Goal: Task Accomplishment & Management: Use online tool/utility

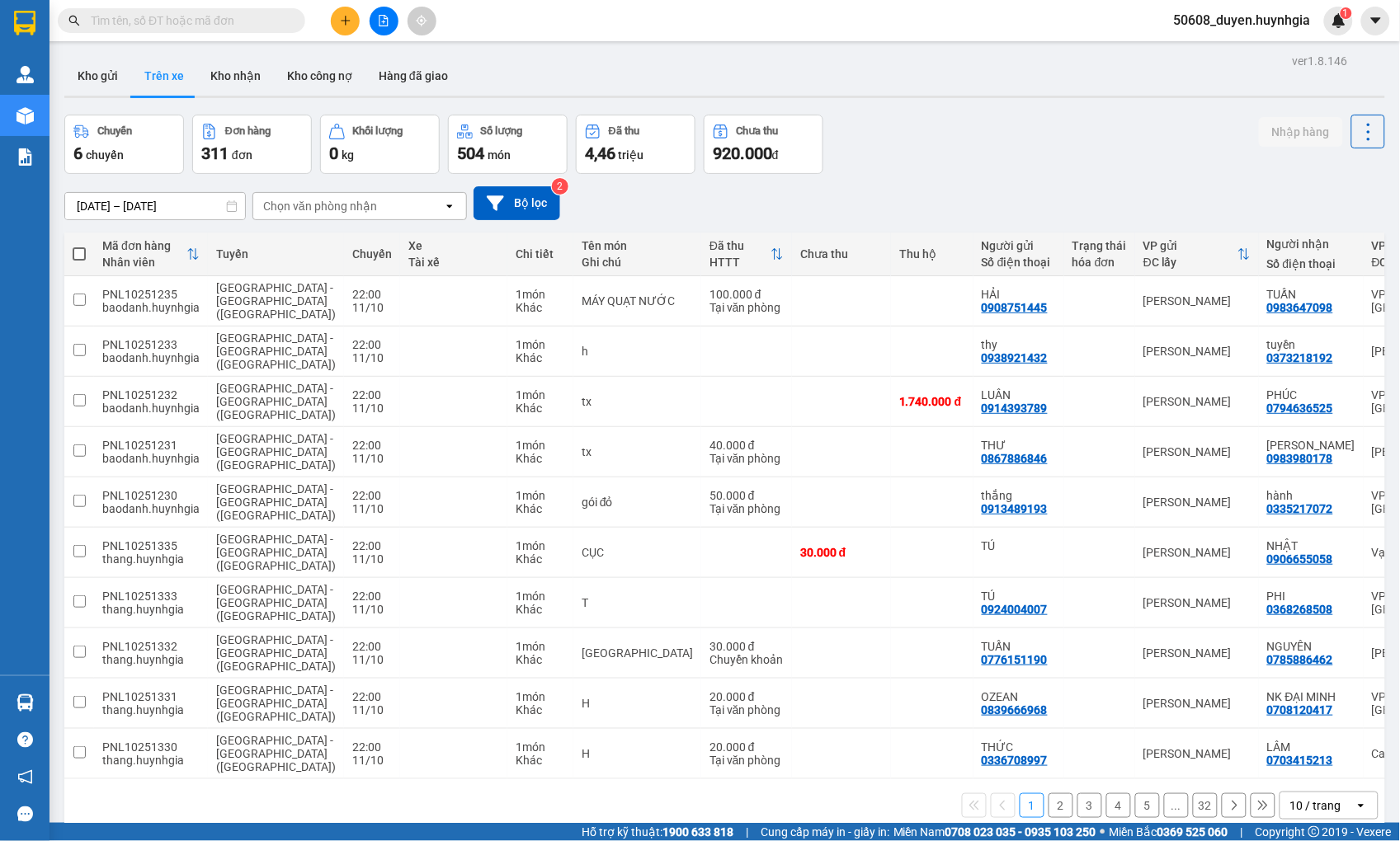
click at [203, 209] on input "[DATE] – [DATE]" at bounding box center [156, 205] width 180 height 26
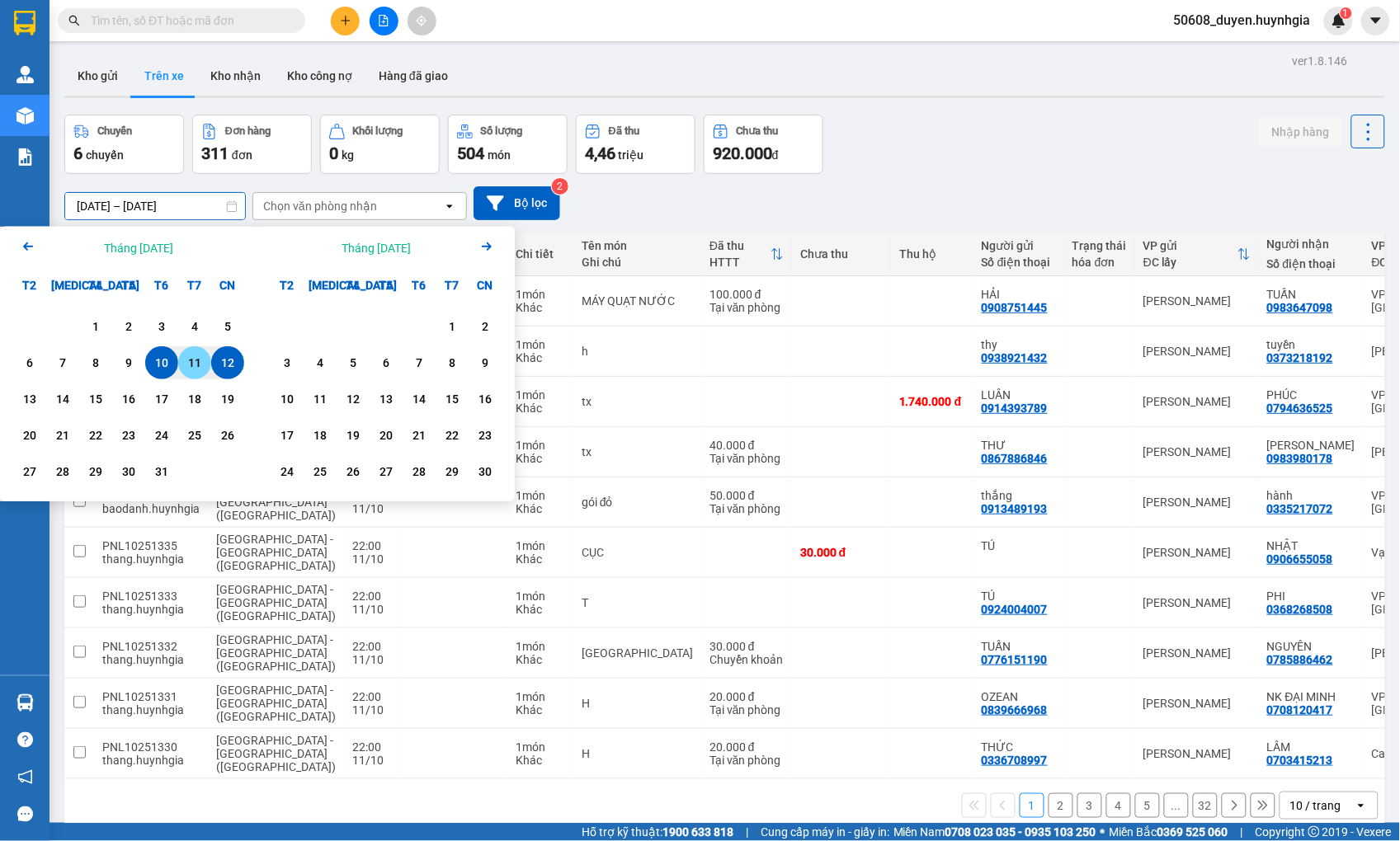
click at [192, 364] on div "11" at bounding box center [195, 363] width 23 height 20
type input "[DATE] – / /"
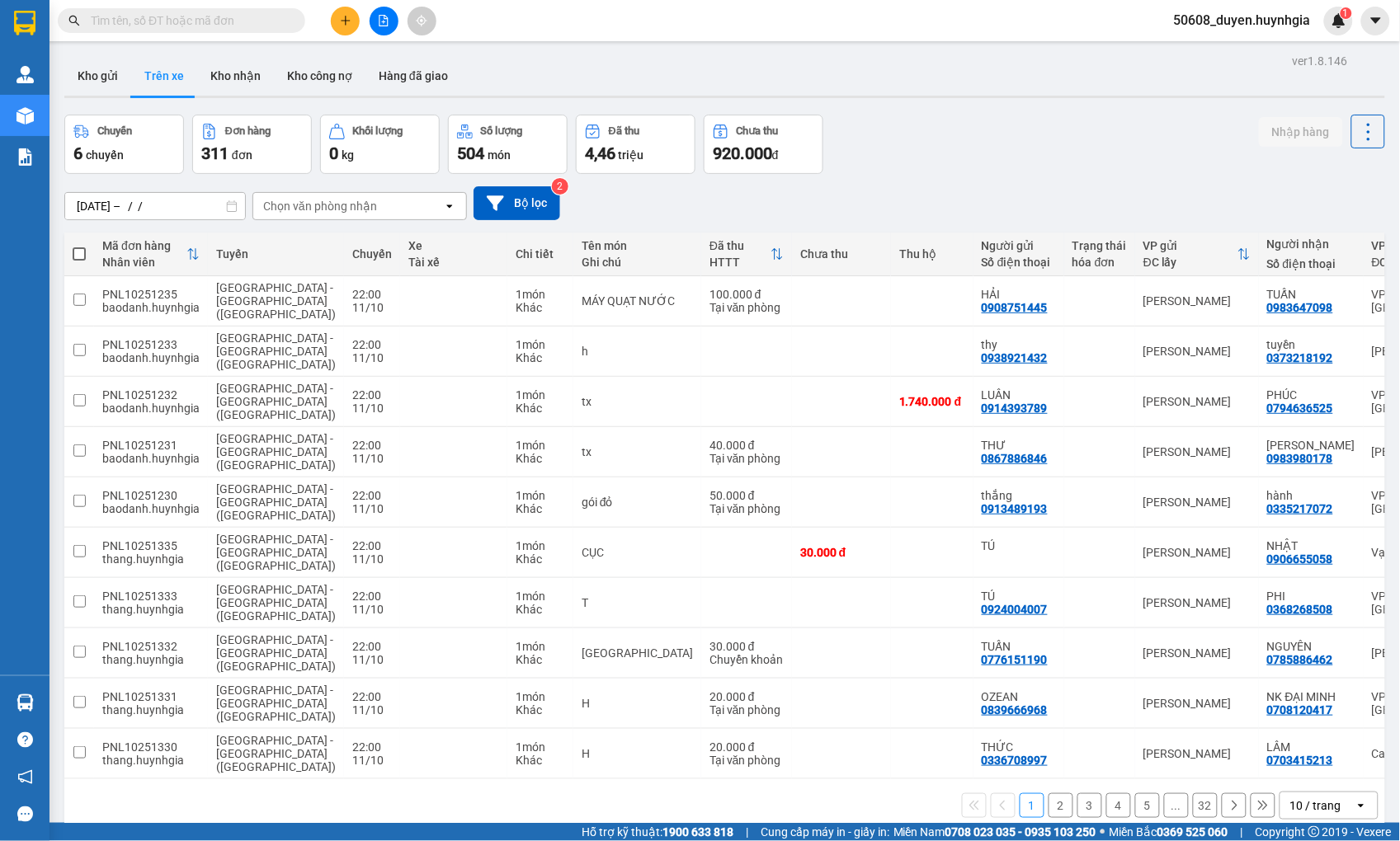
click at [307, 203] on div "Chọn văn phòng nhận" at bounding box center [320, 205] width 113 height 17
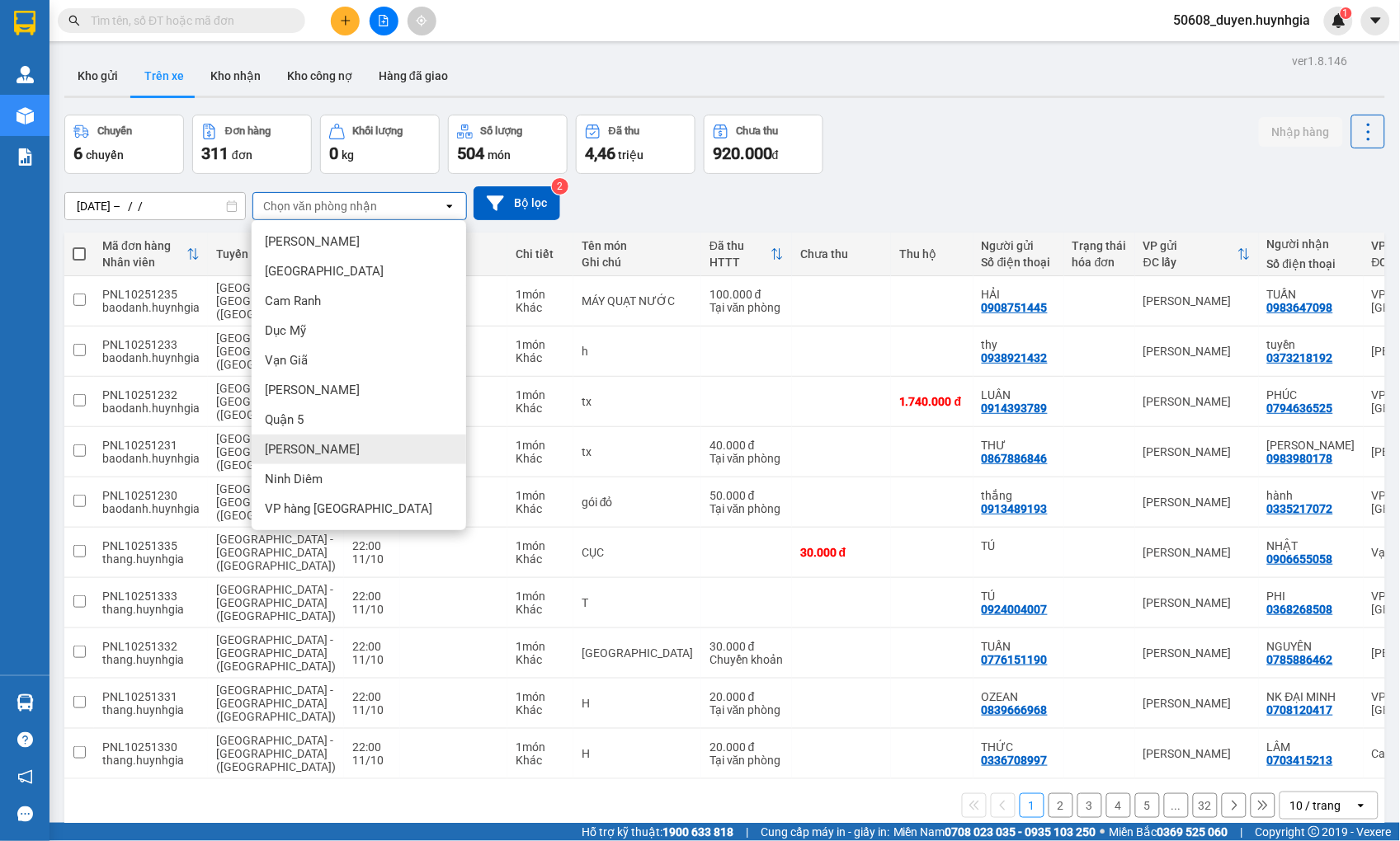
click at [273, 449] on span "[PERSON_NAME]" at bounding box center [312, 449] width 95 height 17
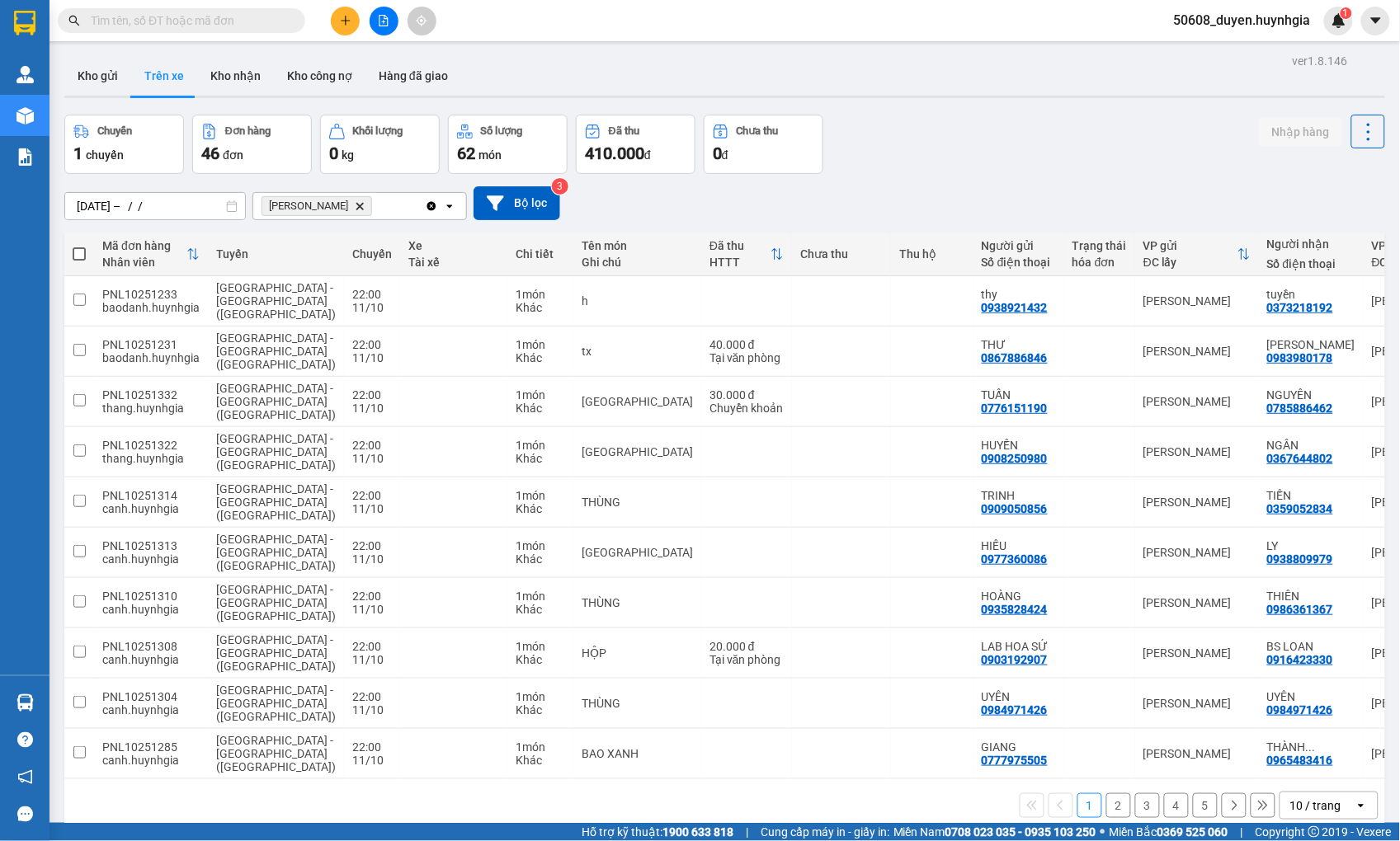
click at [83, 251] on span at bounding box center [78, 253] width 13 height 13
click at [79, 245] on input "checkbox" at bounding box center [79, 245] width 0 height 0
checkbox input "true"
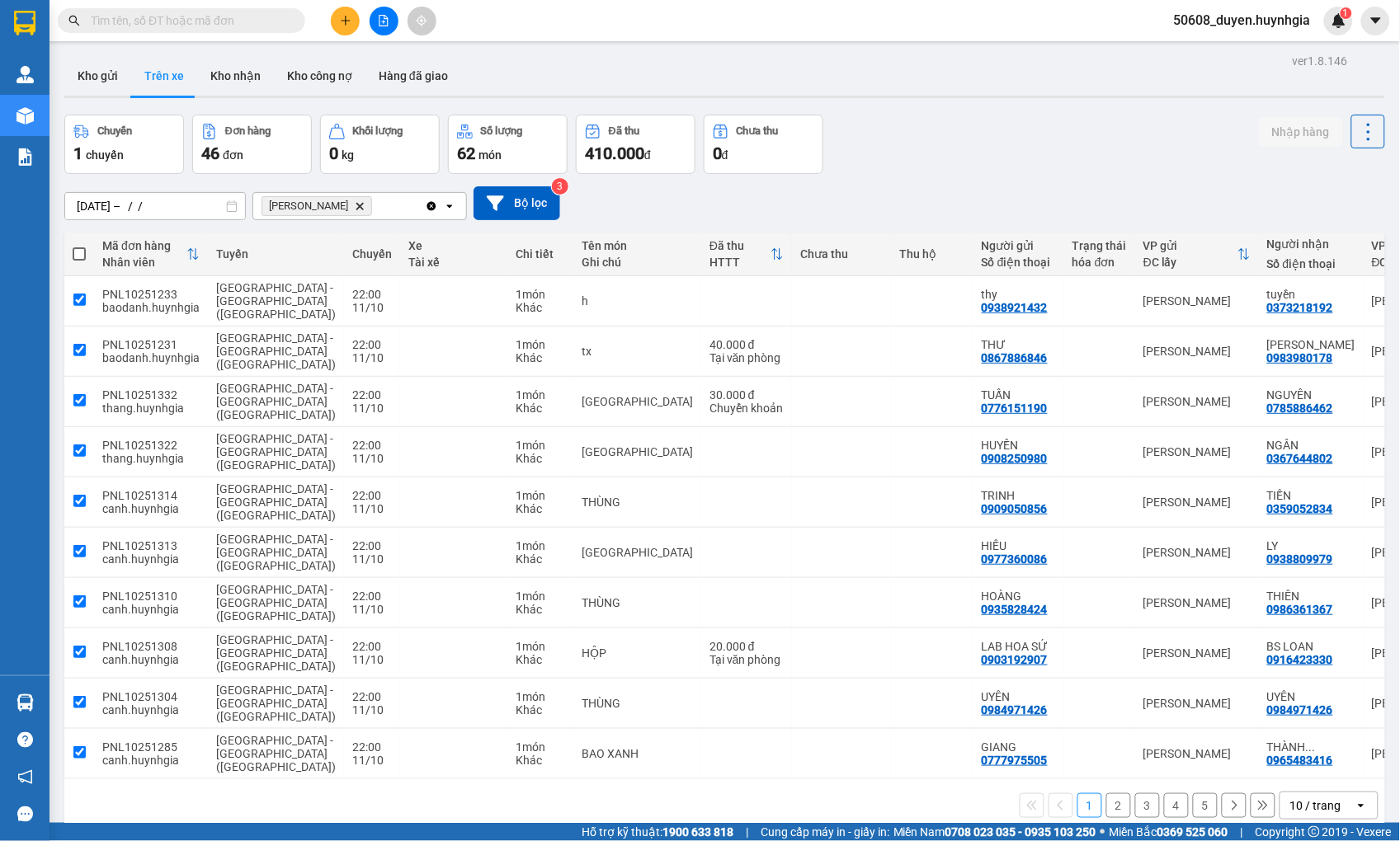
checkbox input "true"
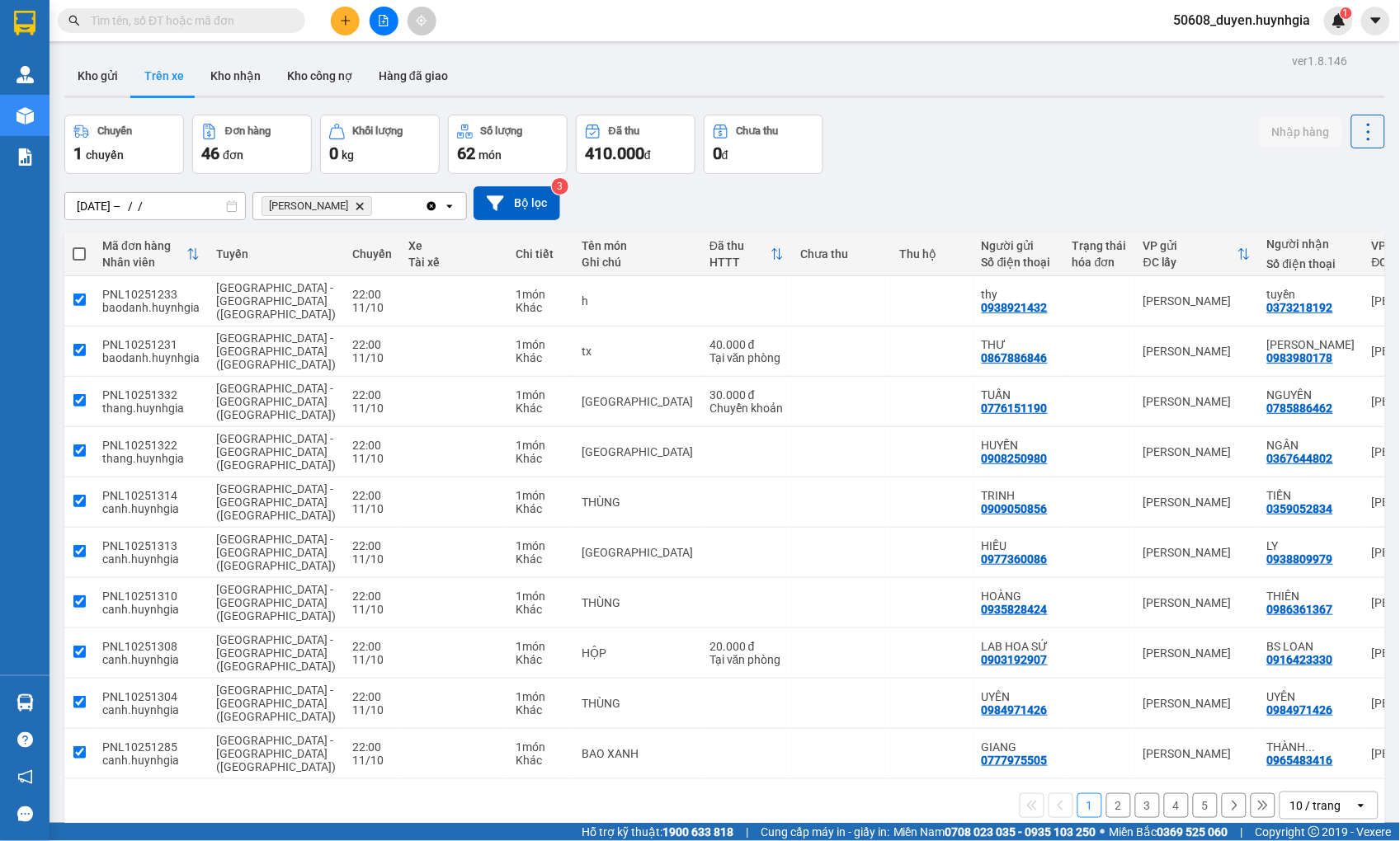
checkbox input "true"
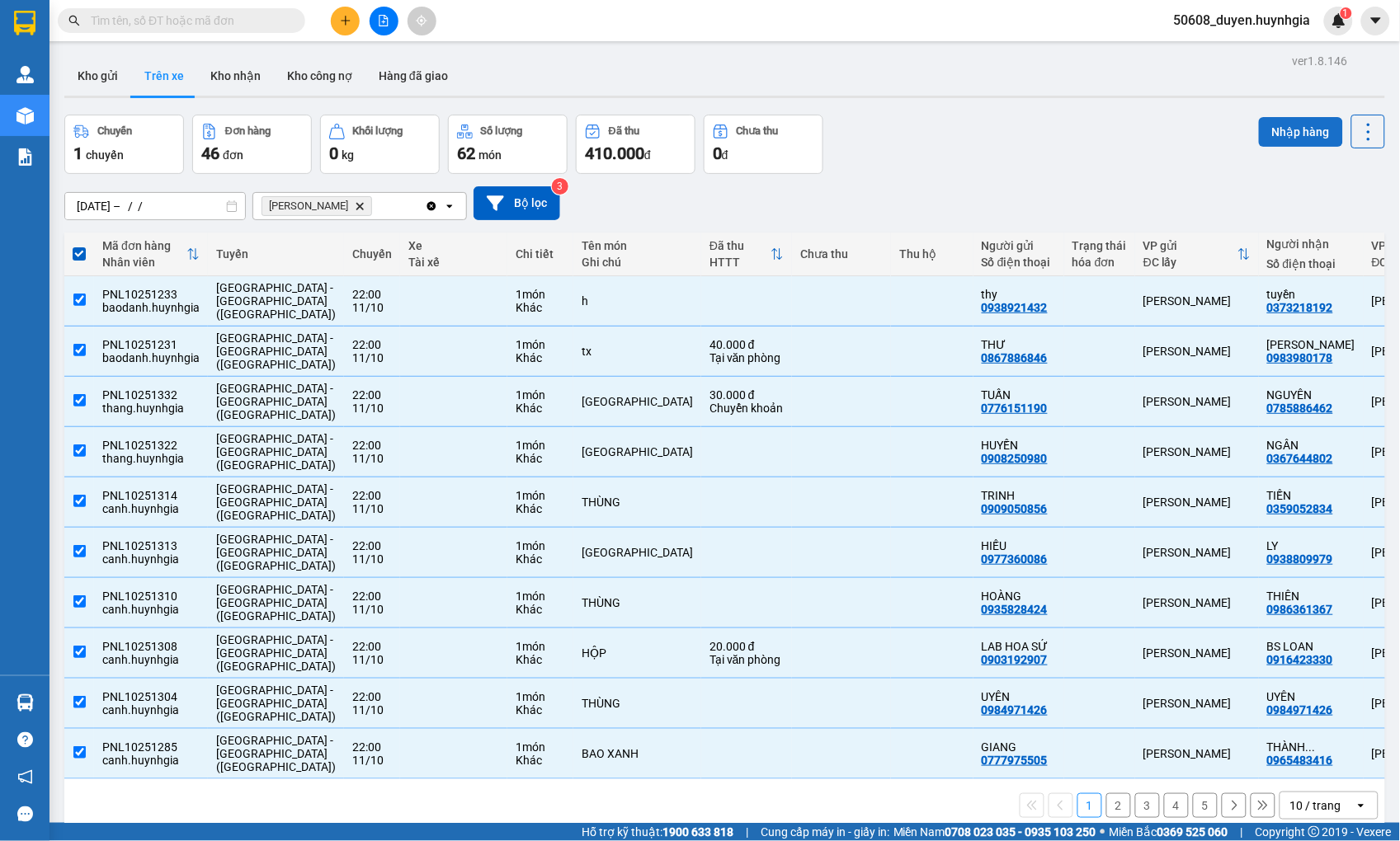
click at [1277, 127] on button "Nhập hàng" at bounding box center [1301, 132] width 84 height 29
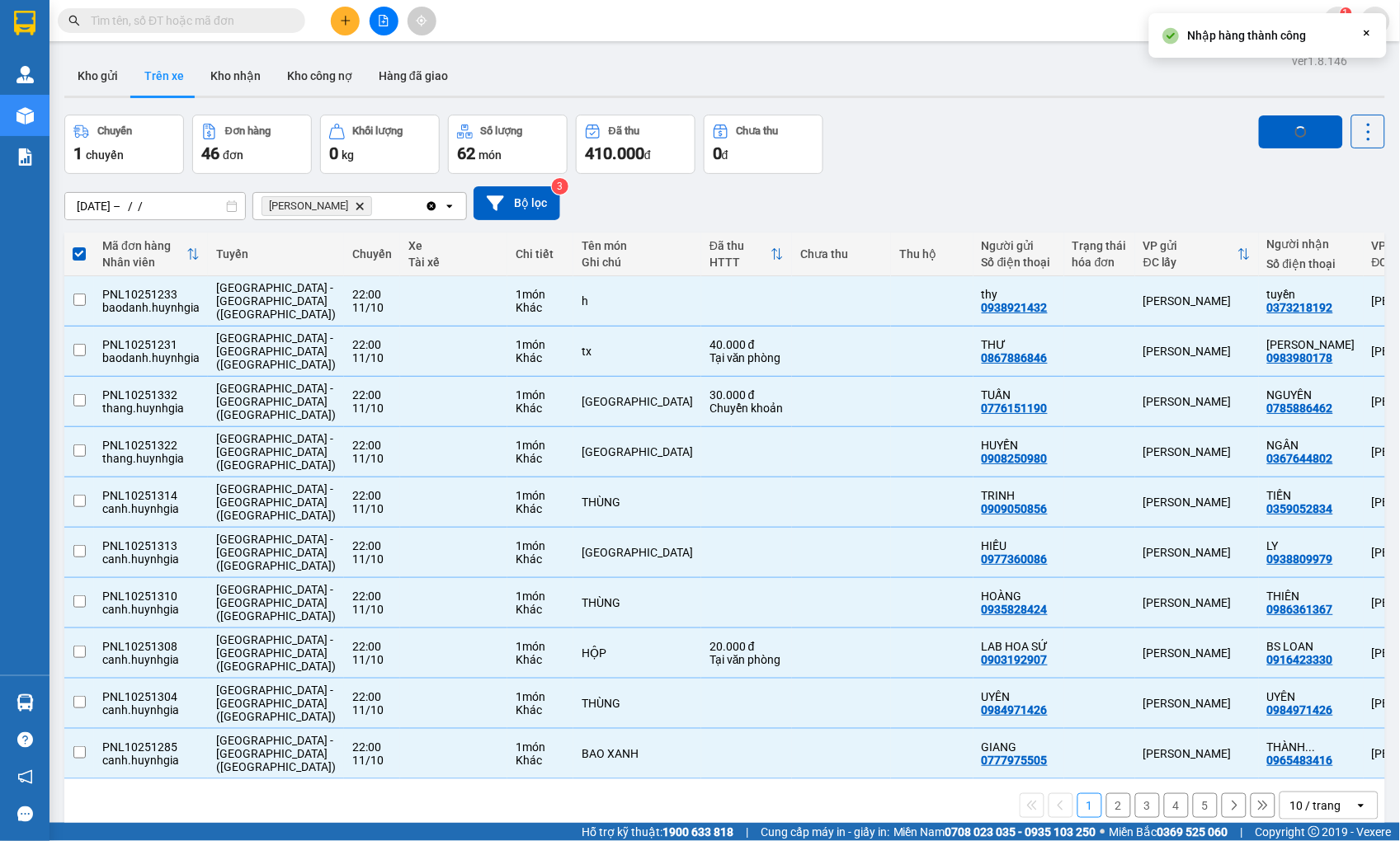
checkbox input "false"
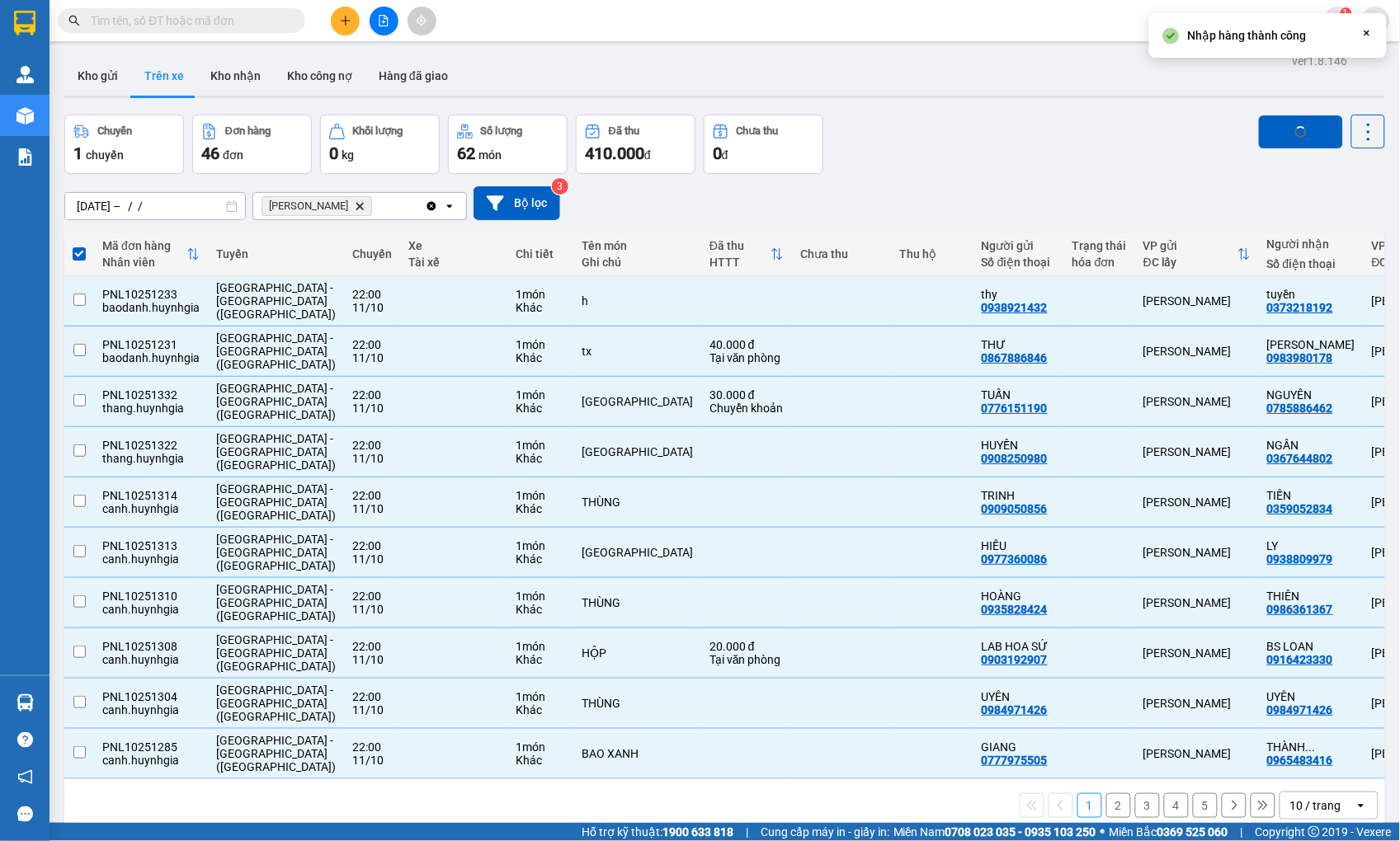
checkbox input "false"
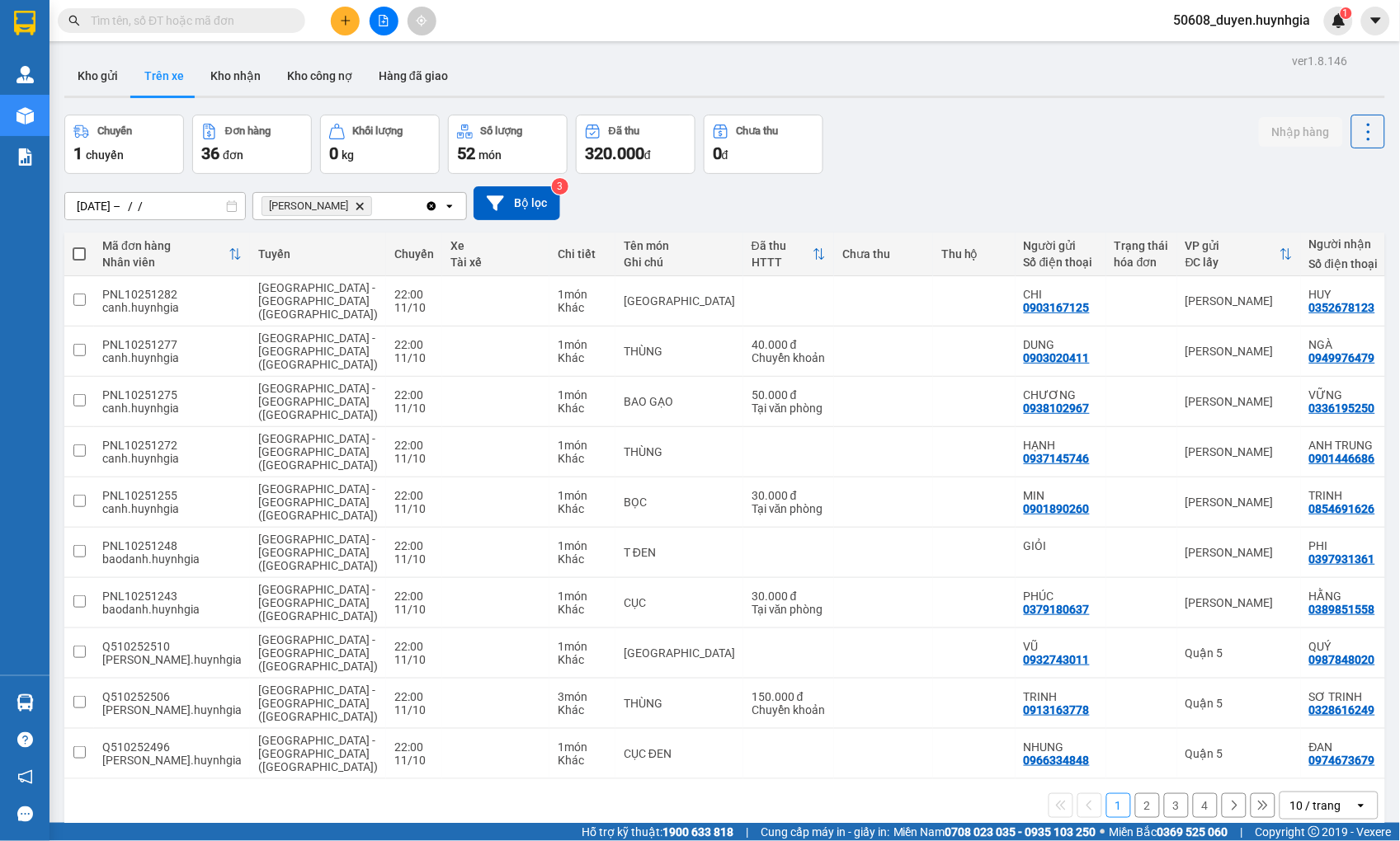
click at [72, 249] on span at bounding box center [78, 253] width 13 height 13
click at [79, 245] on input "checkbox" at bounding box center [79, 245] width 0 height 0
checkbox input "true"
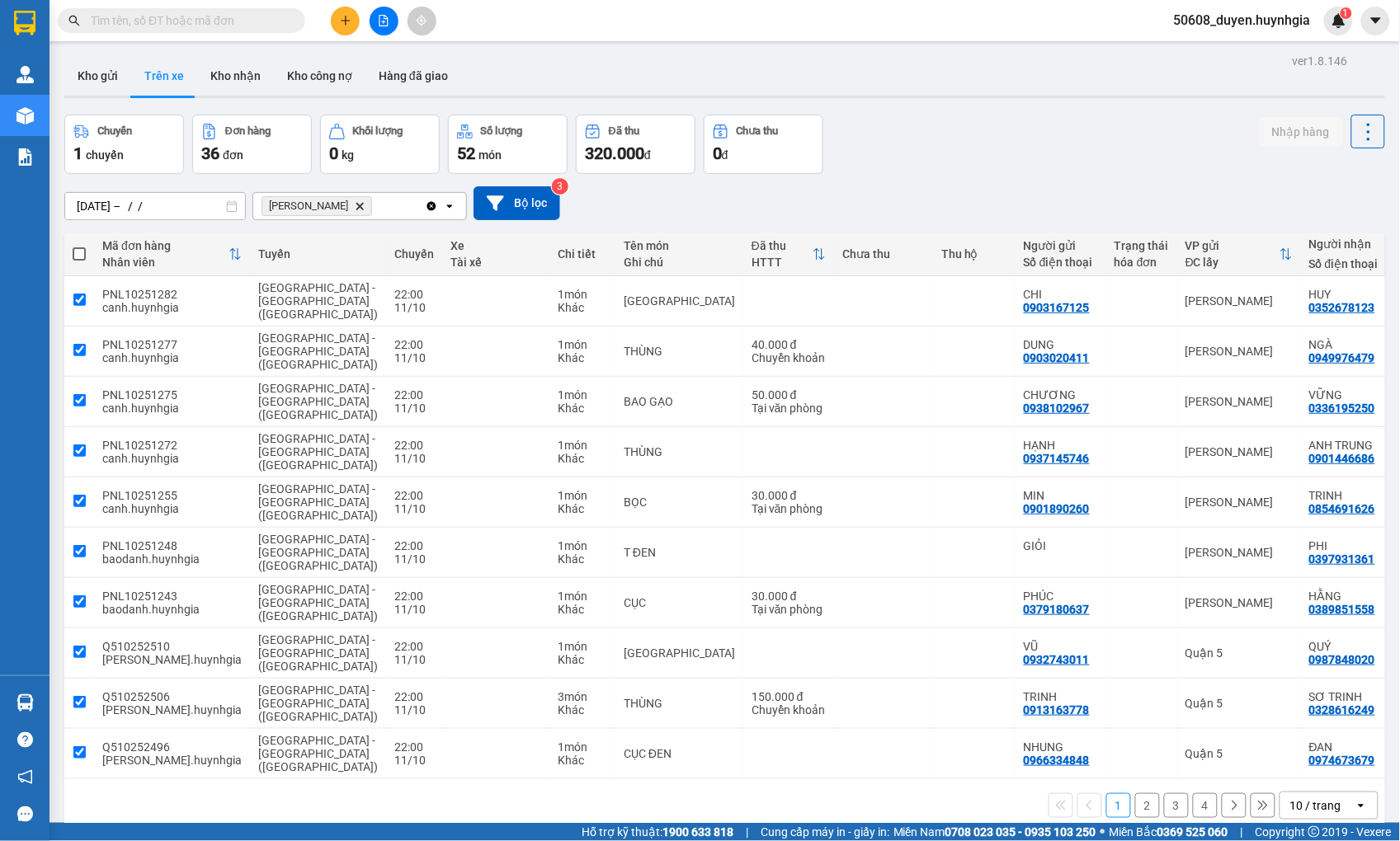
checkbox input "true"
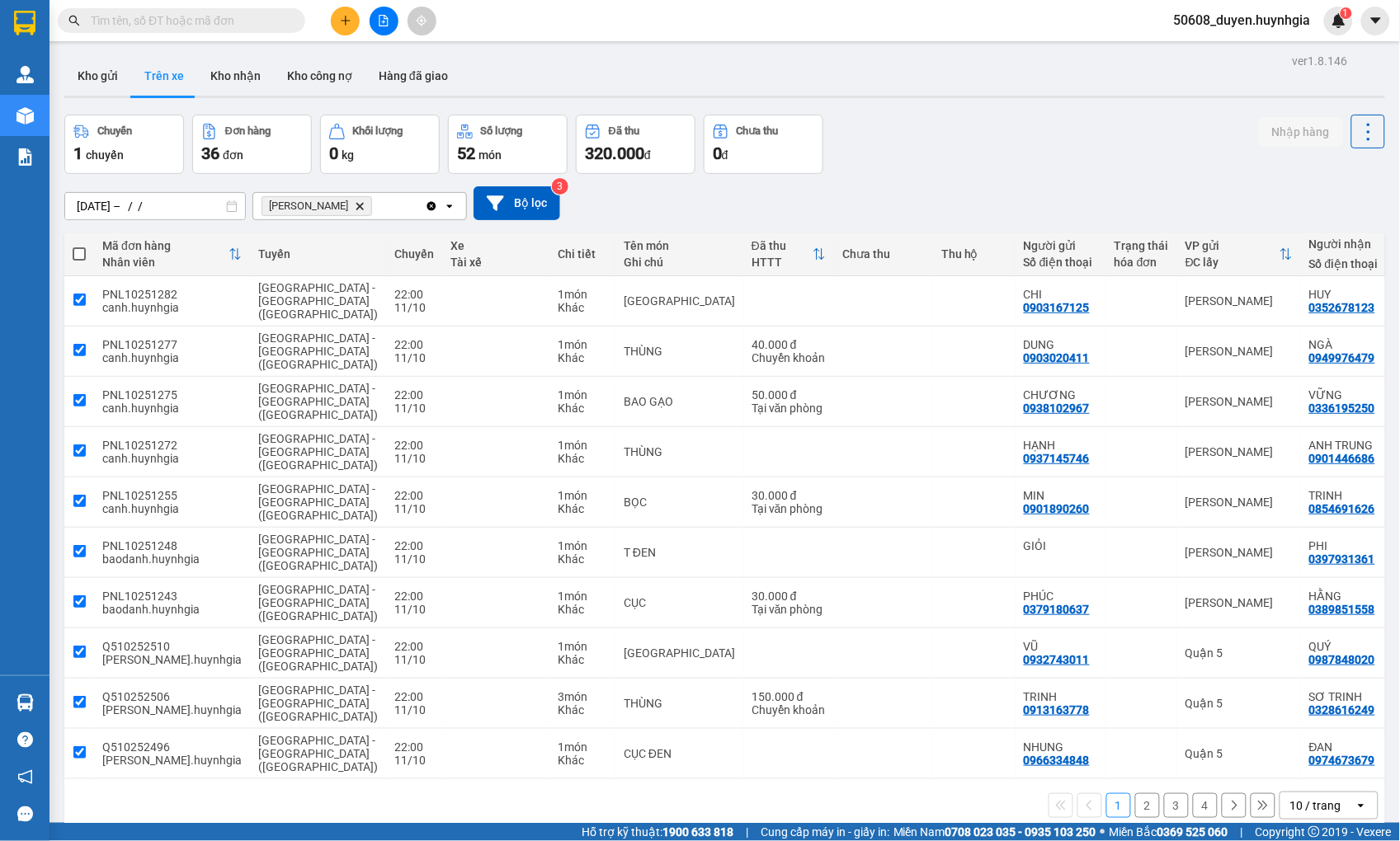
checkbox input "true"
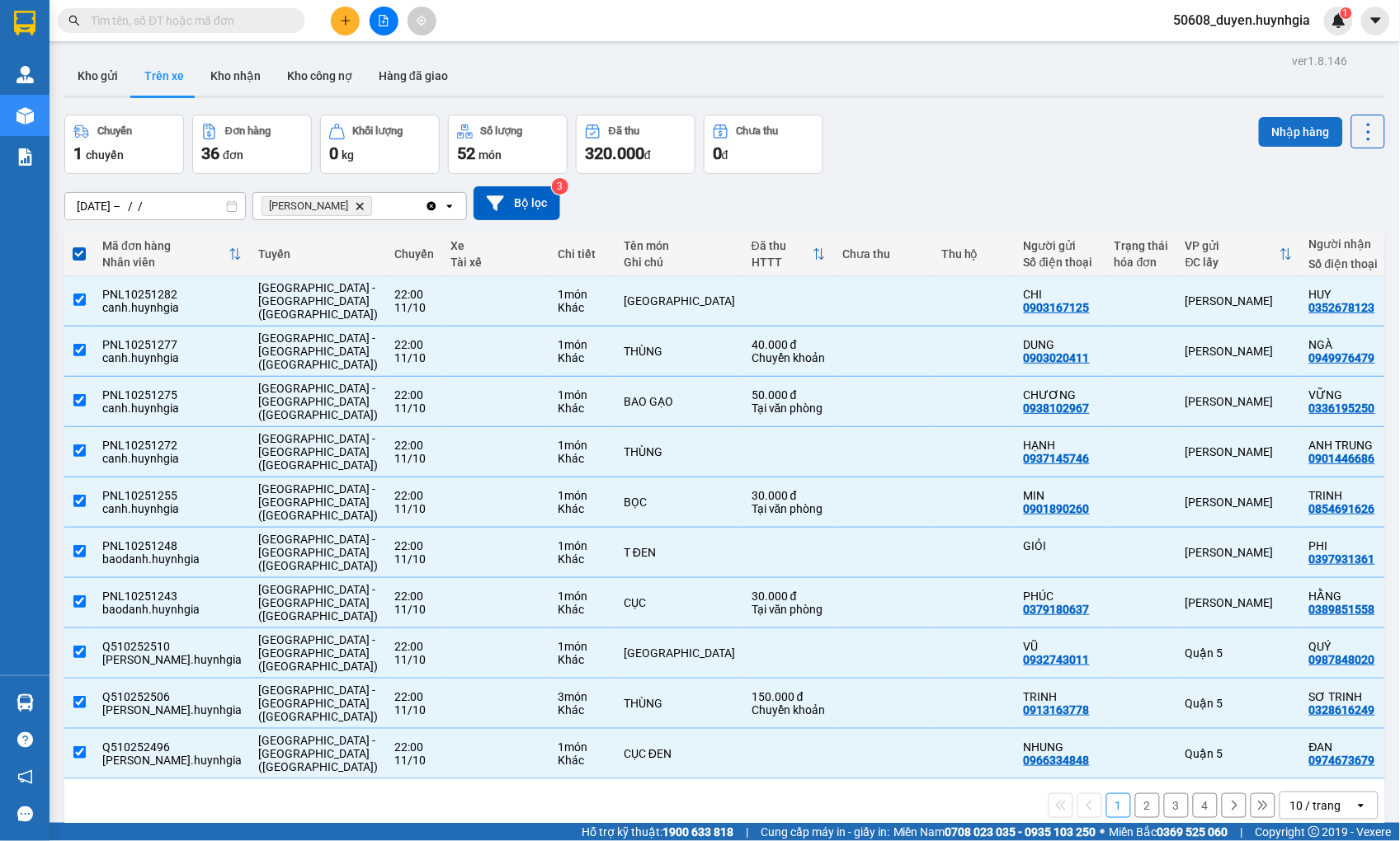
click at [1288, 123] on button "Nhập hàng" at bounding box center [1301, 132] width 84 height 29
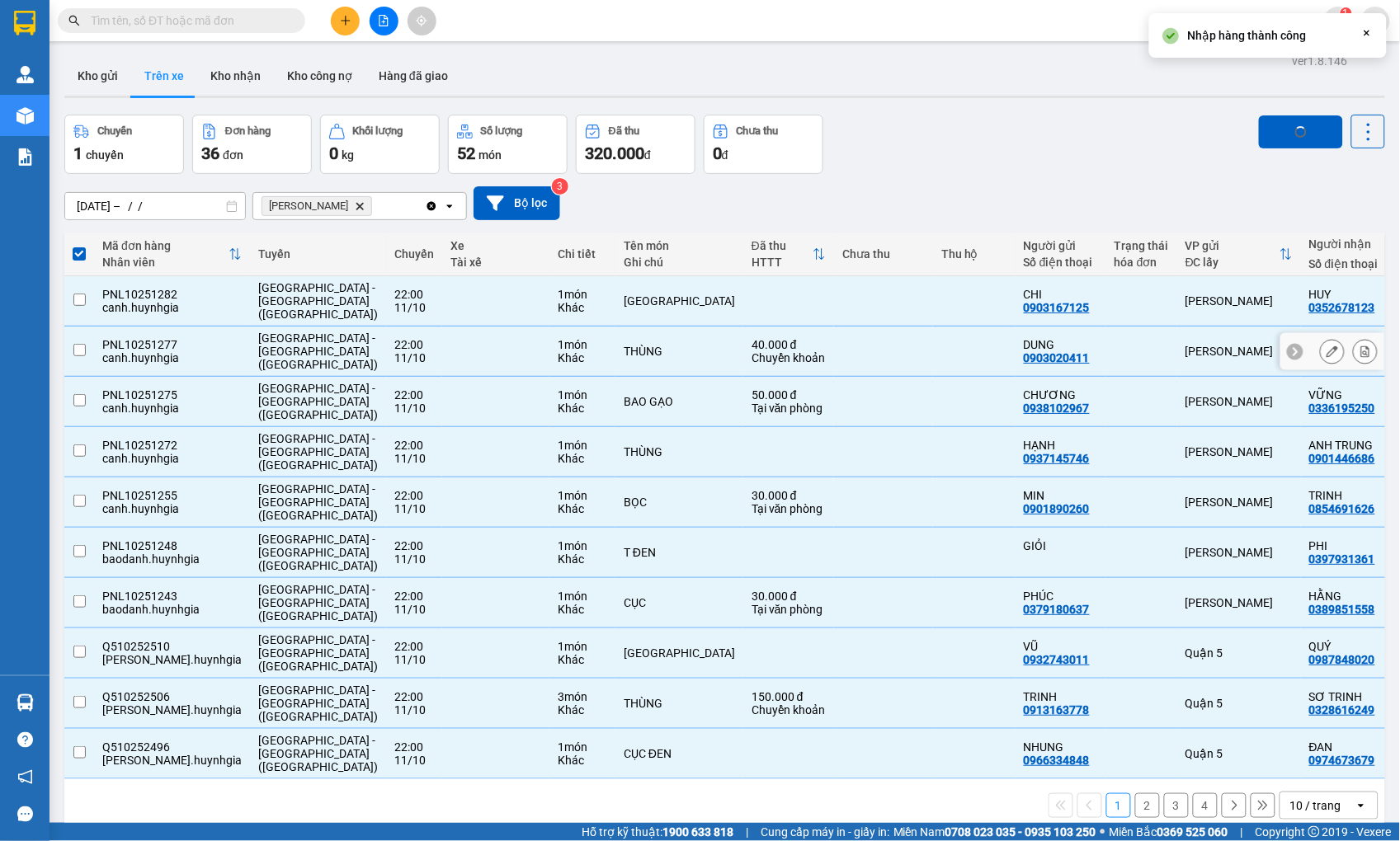
checkbox input "false"
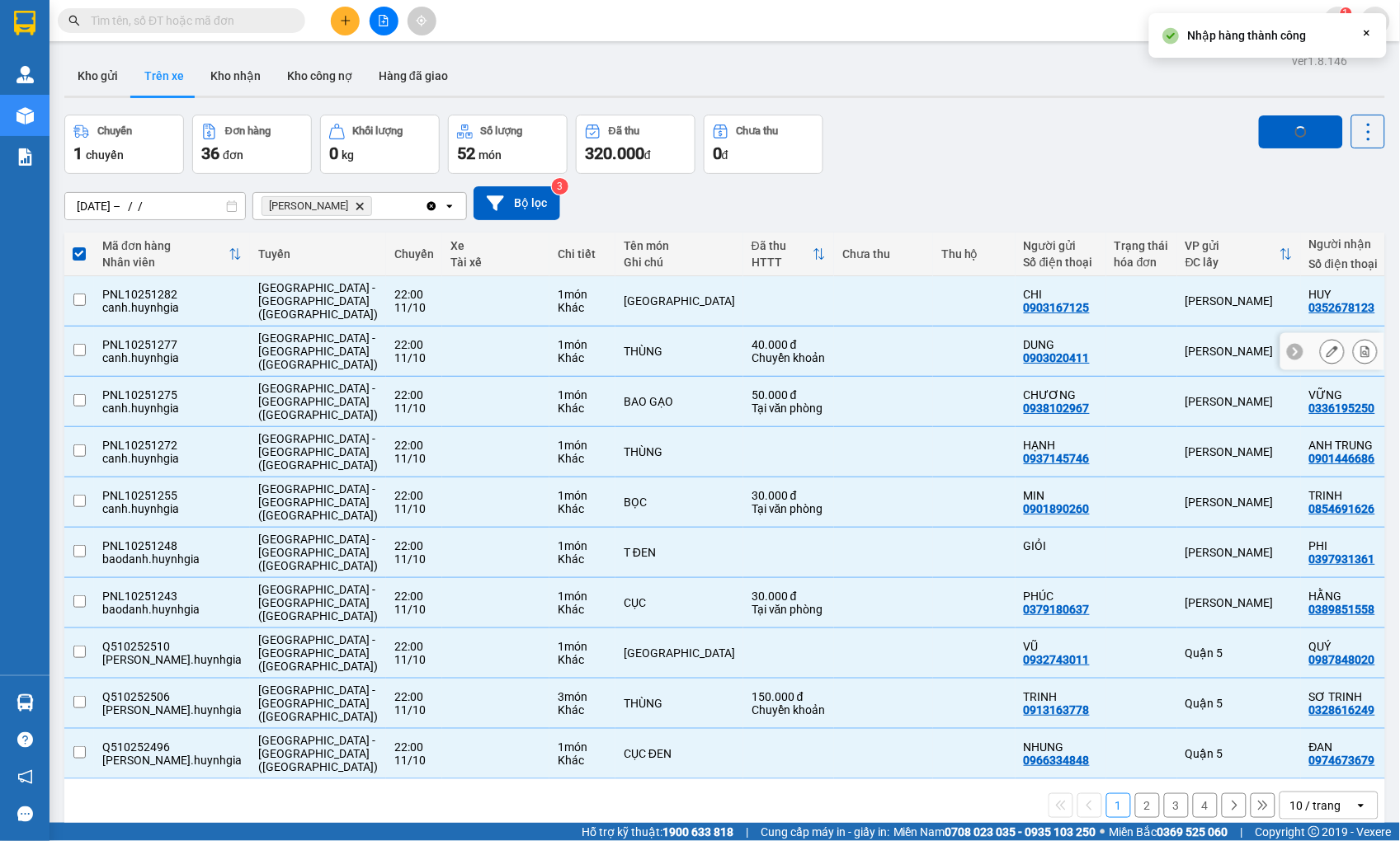
checkbox input "false"
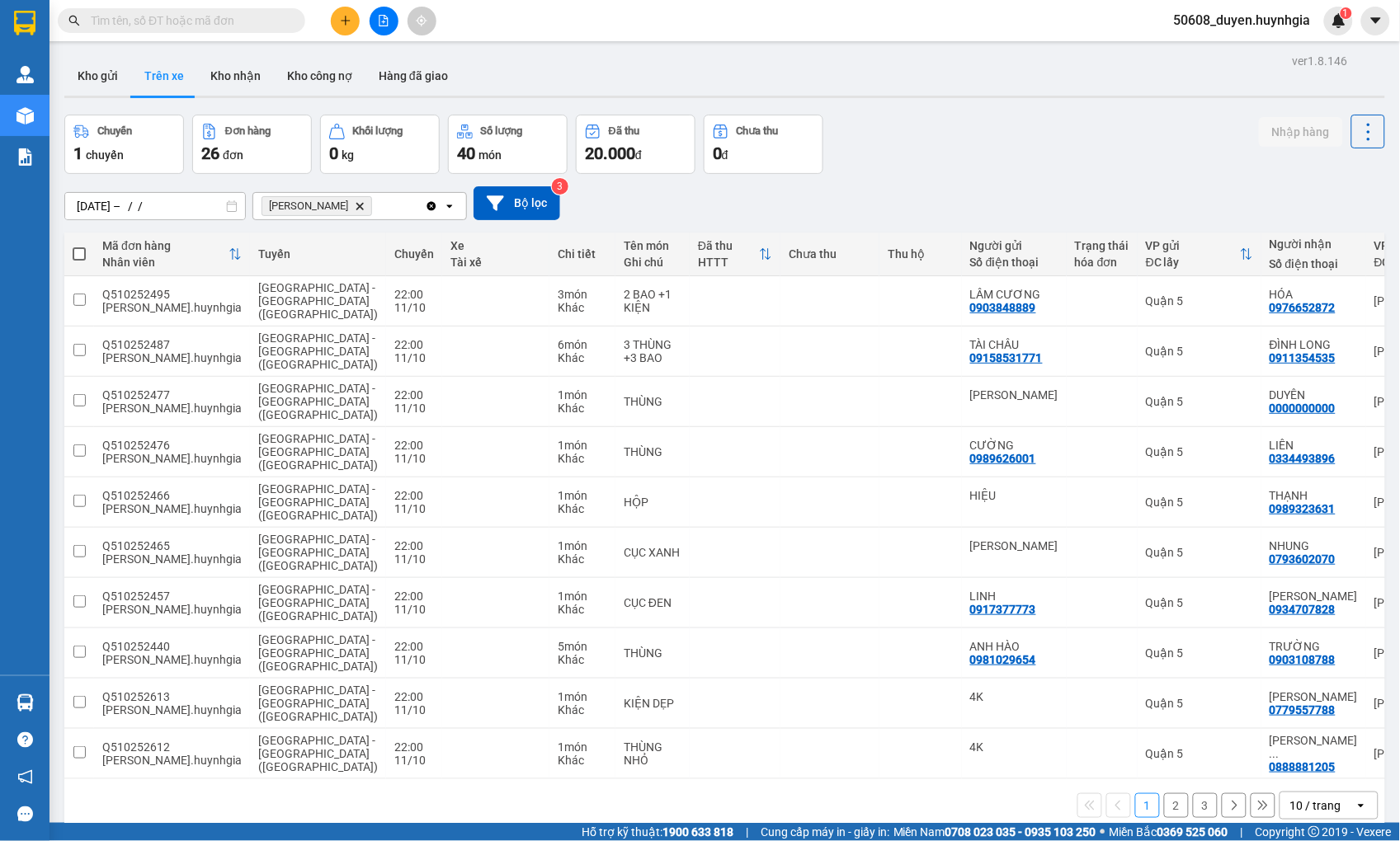
click at [76, 256] on span at bounding box center [78, 253] width 13 height 13
click at [79, 245] on input "checkbox" at bounding box center [79, 245] width 0 height 0
checkbox input "true"
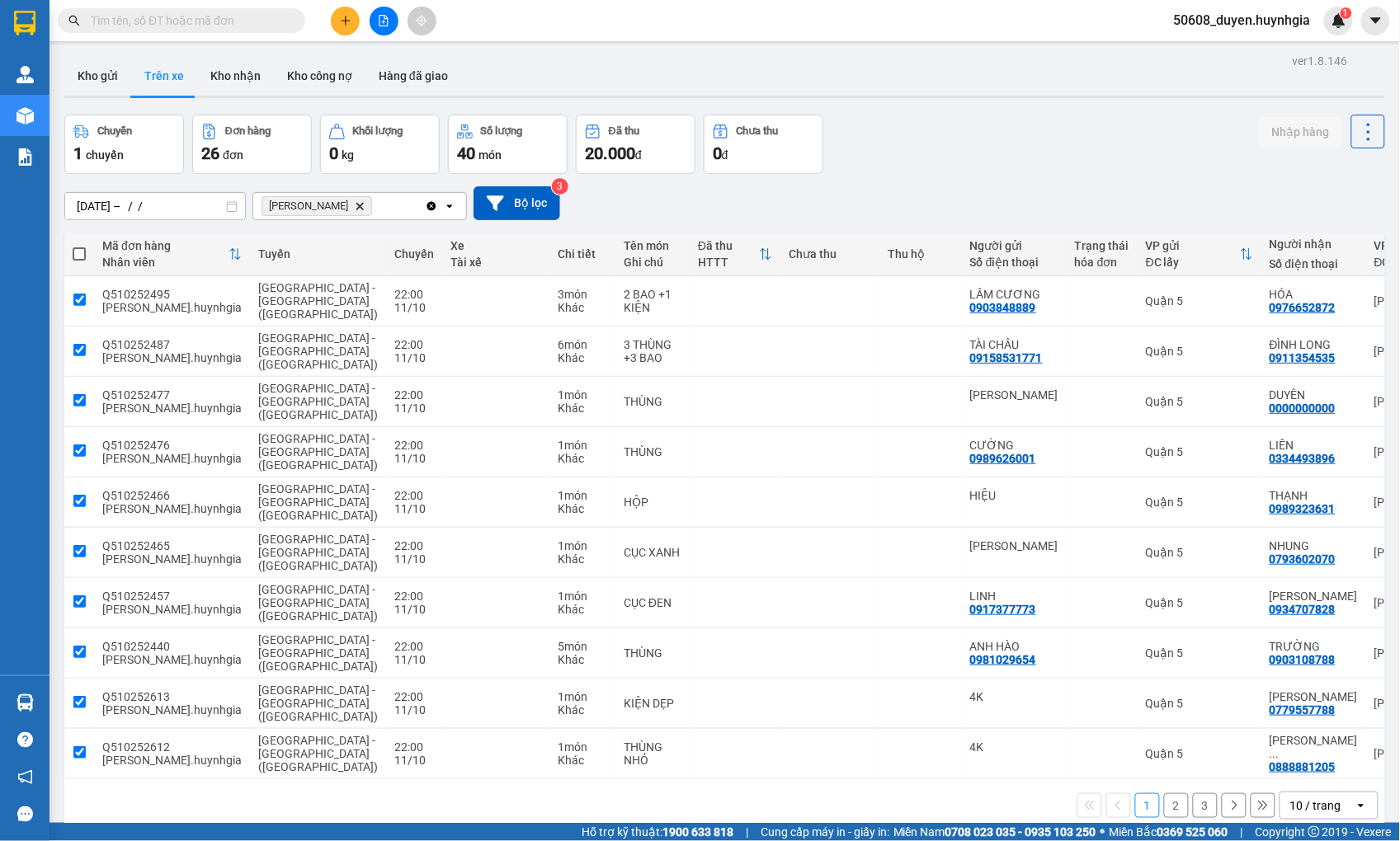
checkbox input "true"
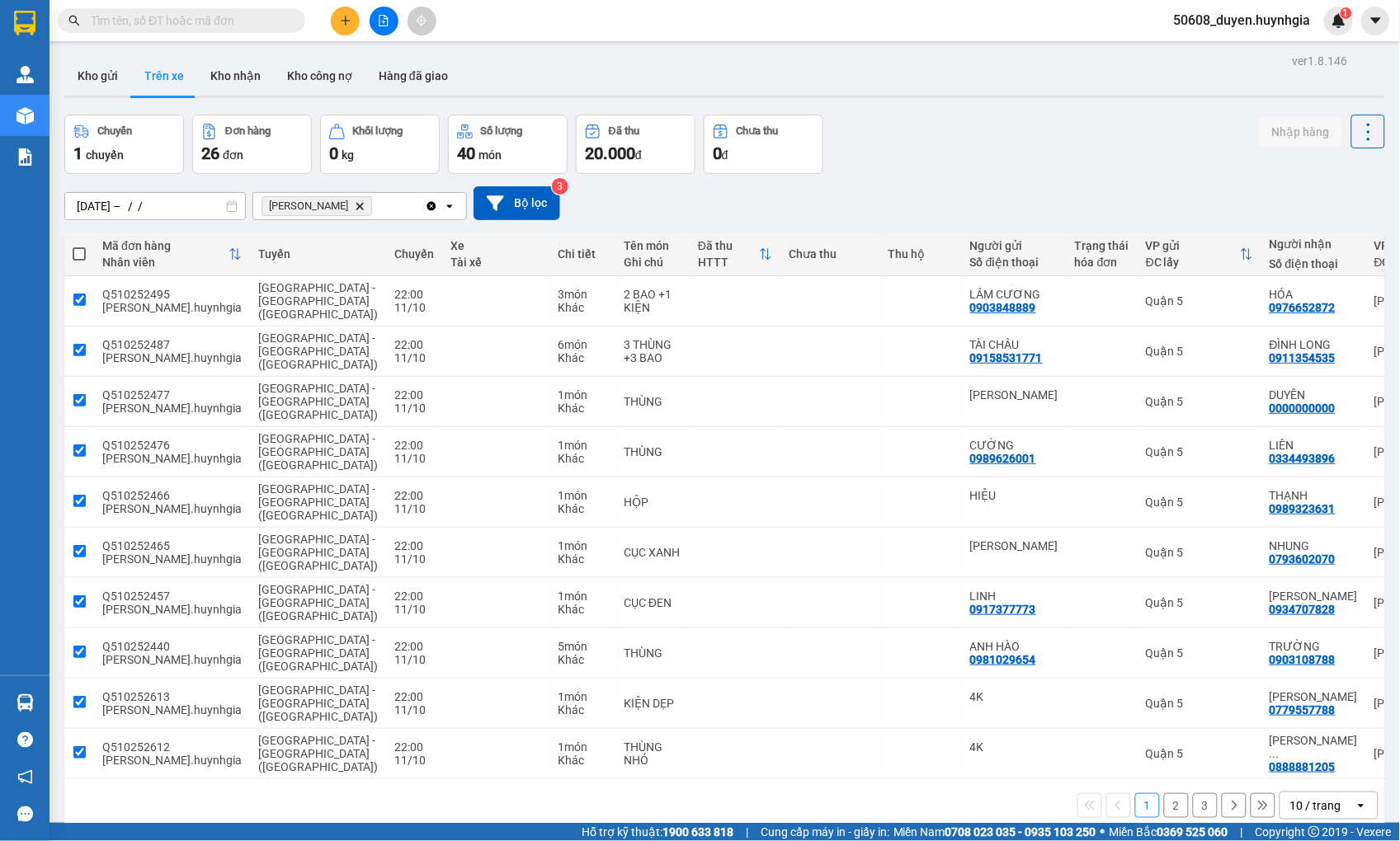
checkbox input "true"
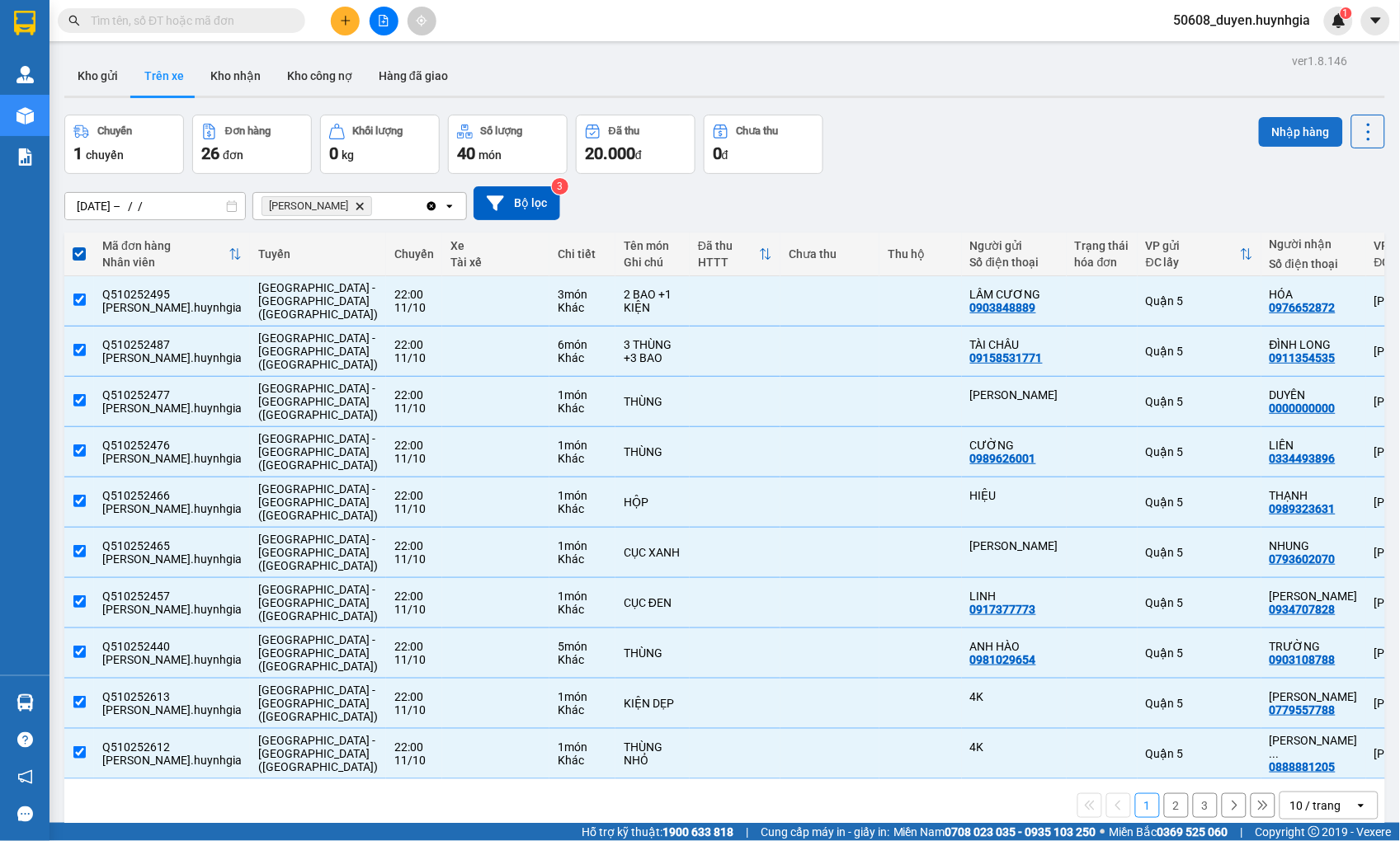
click at [1267, 133] on button "Nhập hàng" at bounding box center [1301, 132] width 84 height 29
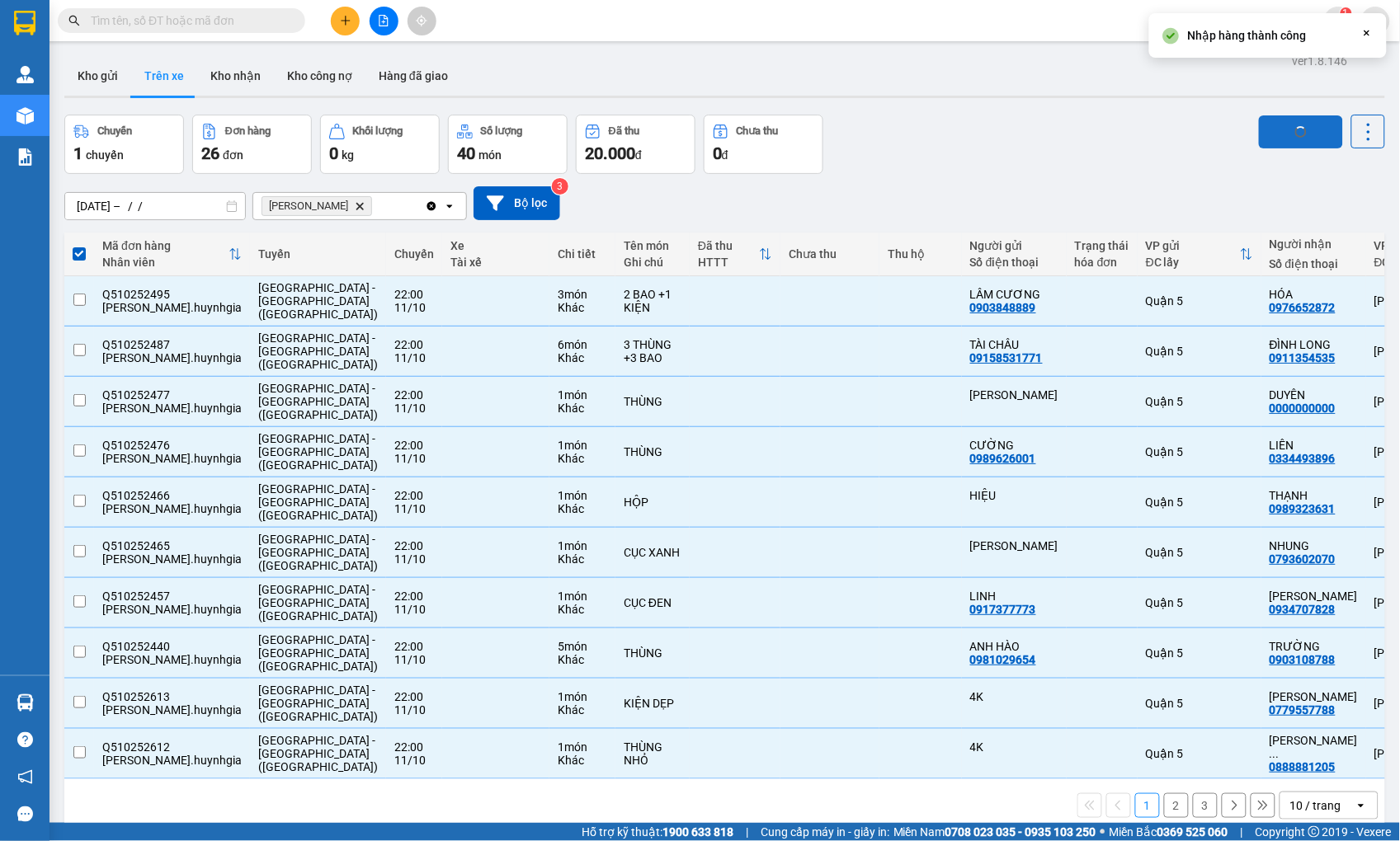
checkbox input "false"
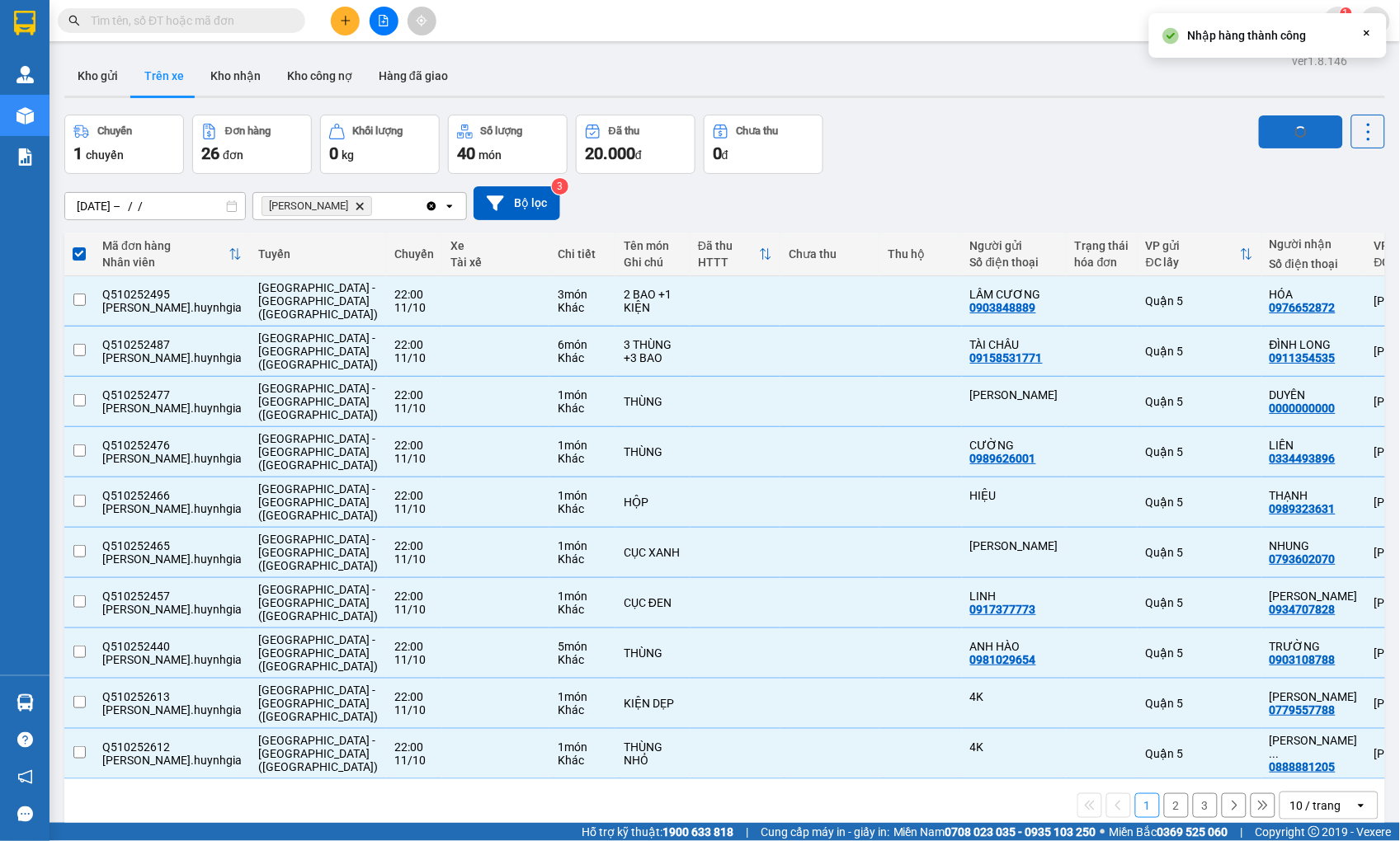
checkbox input "false"
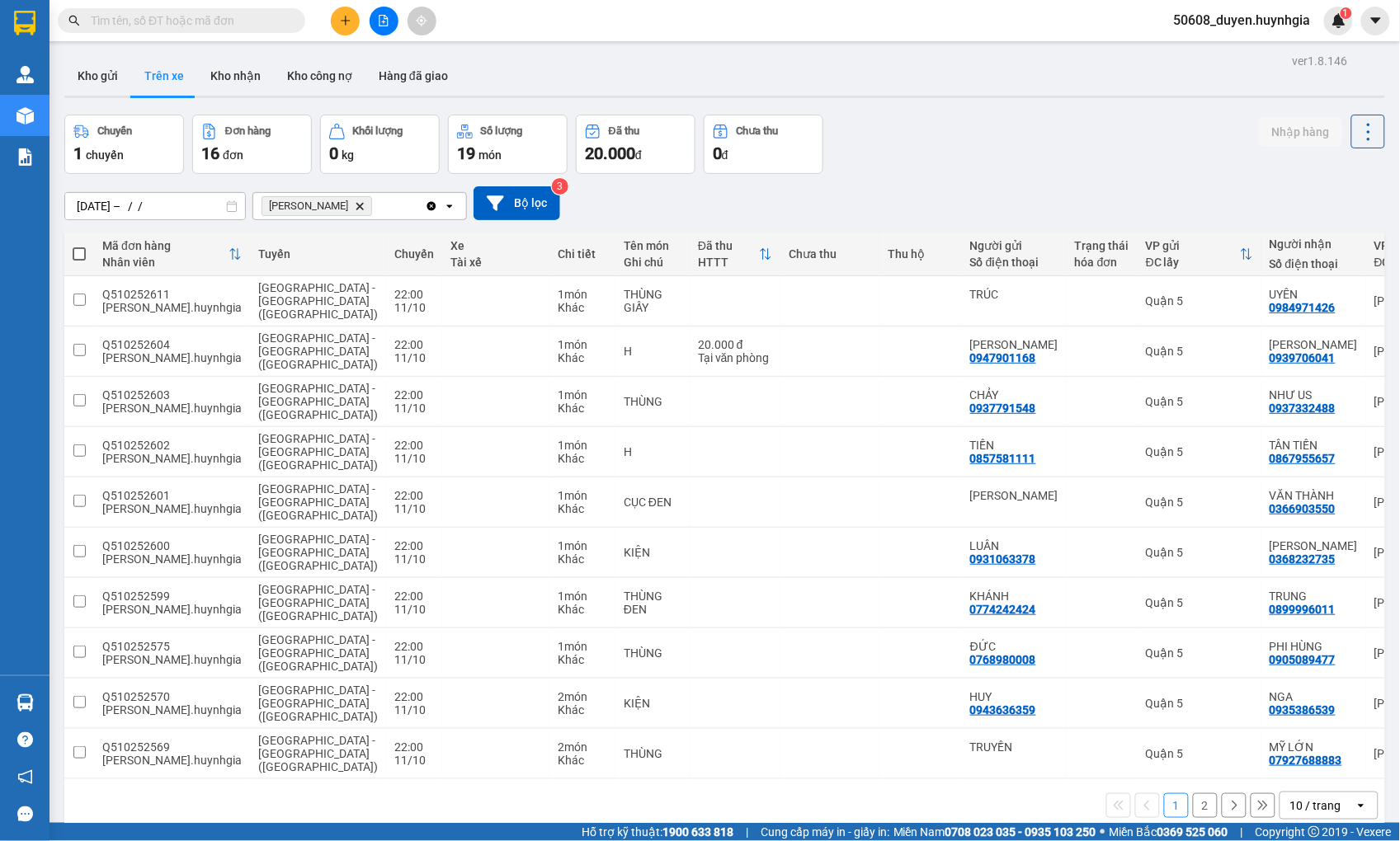
click at [82, 256] on span at bounding box center [78, 253] width 13 height 13
click at [79, 245] on input "checkbox" at bounding box center [79, 245] width 0 height 0
checkbox input "true"
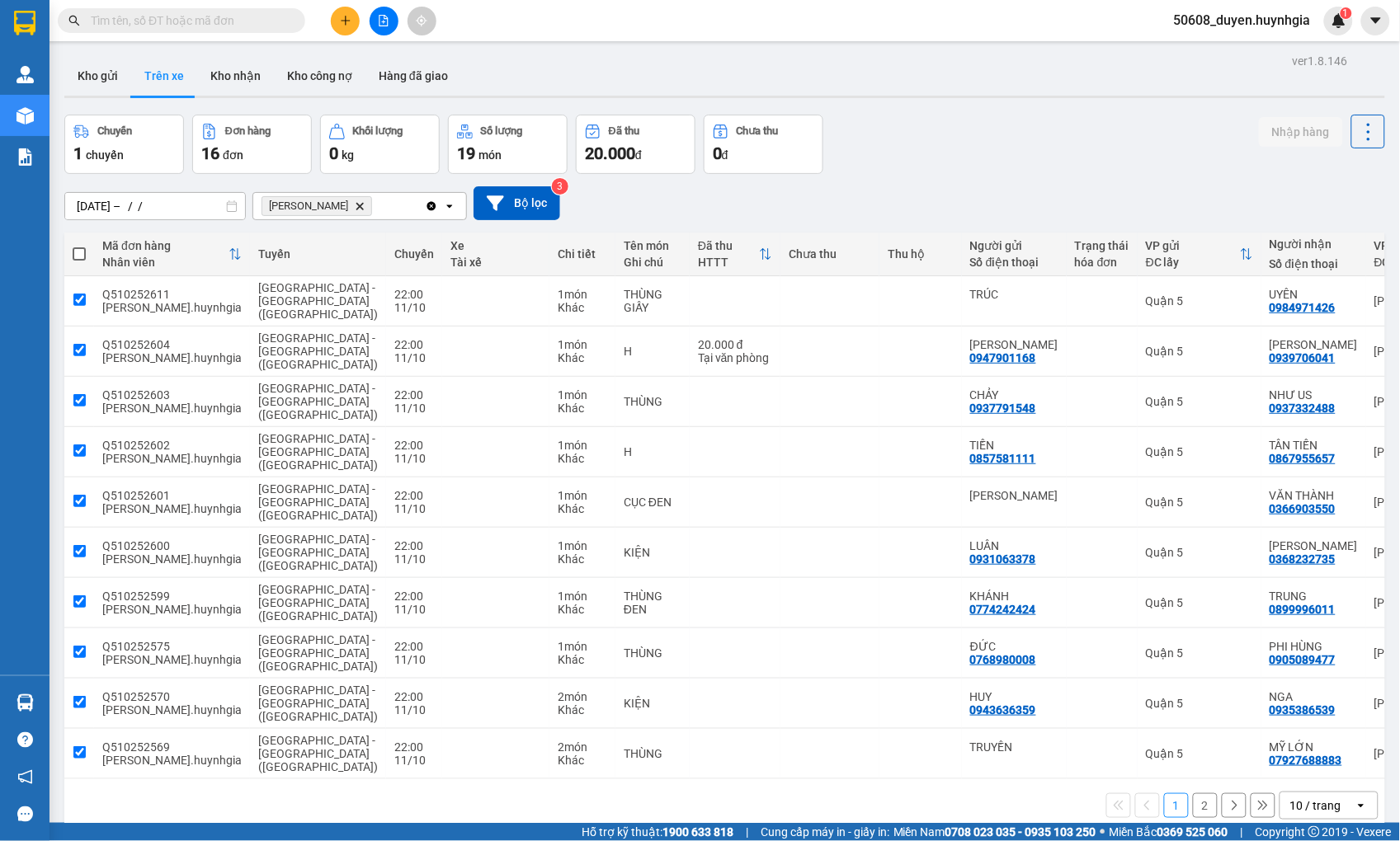
checkbox input "true"
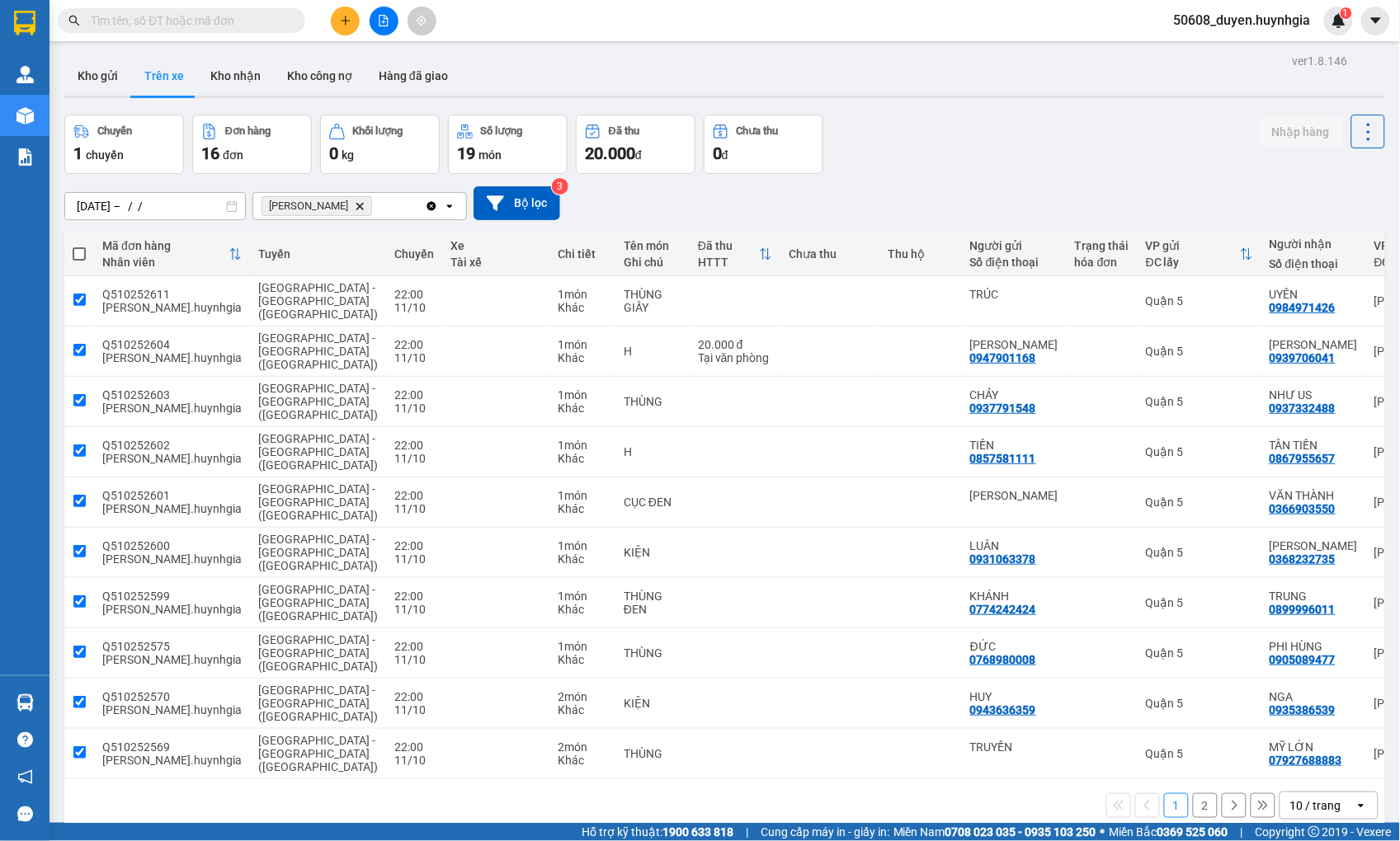
checkbox input "true"
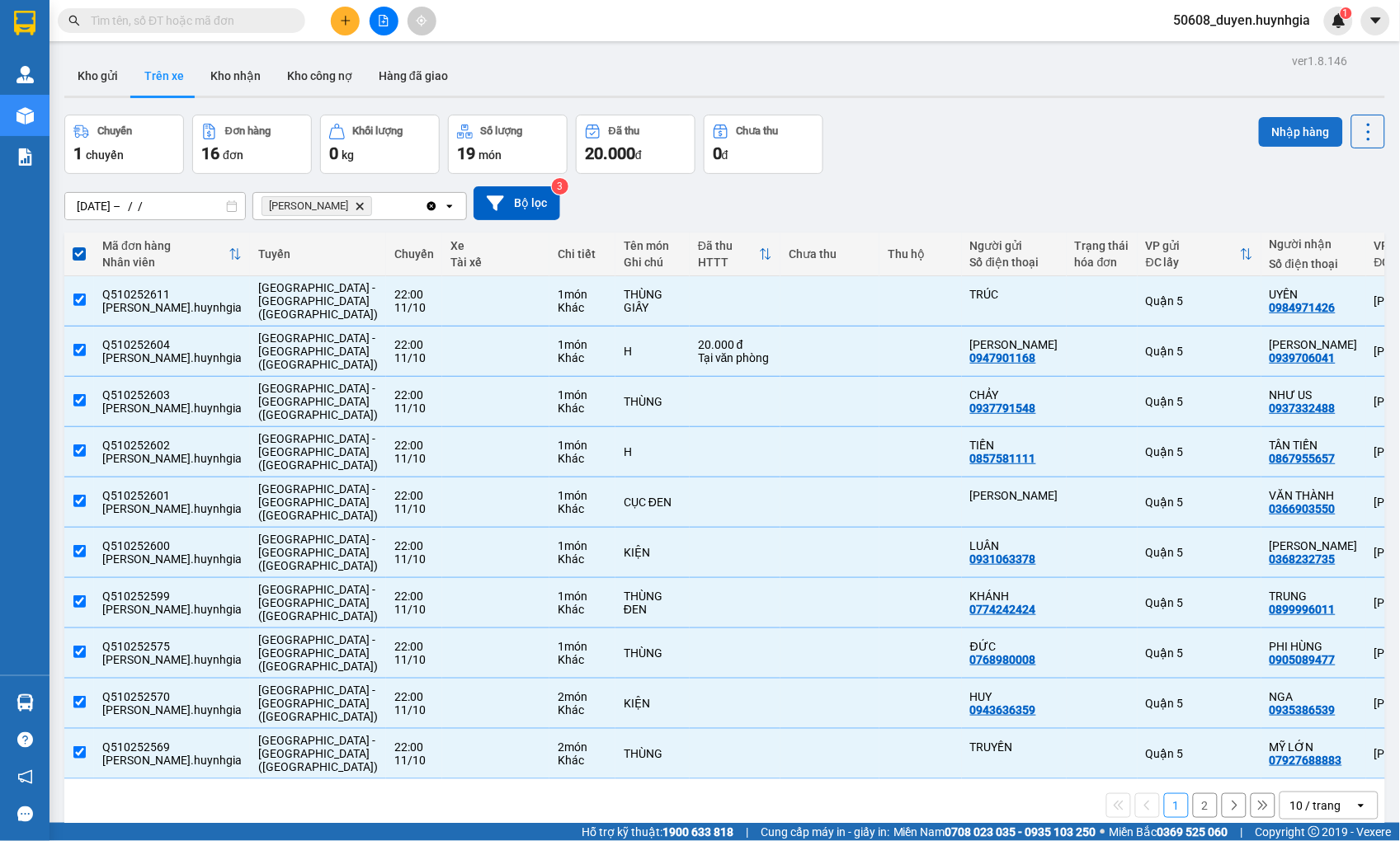
click at [1264, 118] on button "Nhập hàng" at bounding box center [1301, 132] width 84 height 29
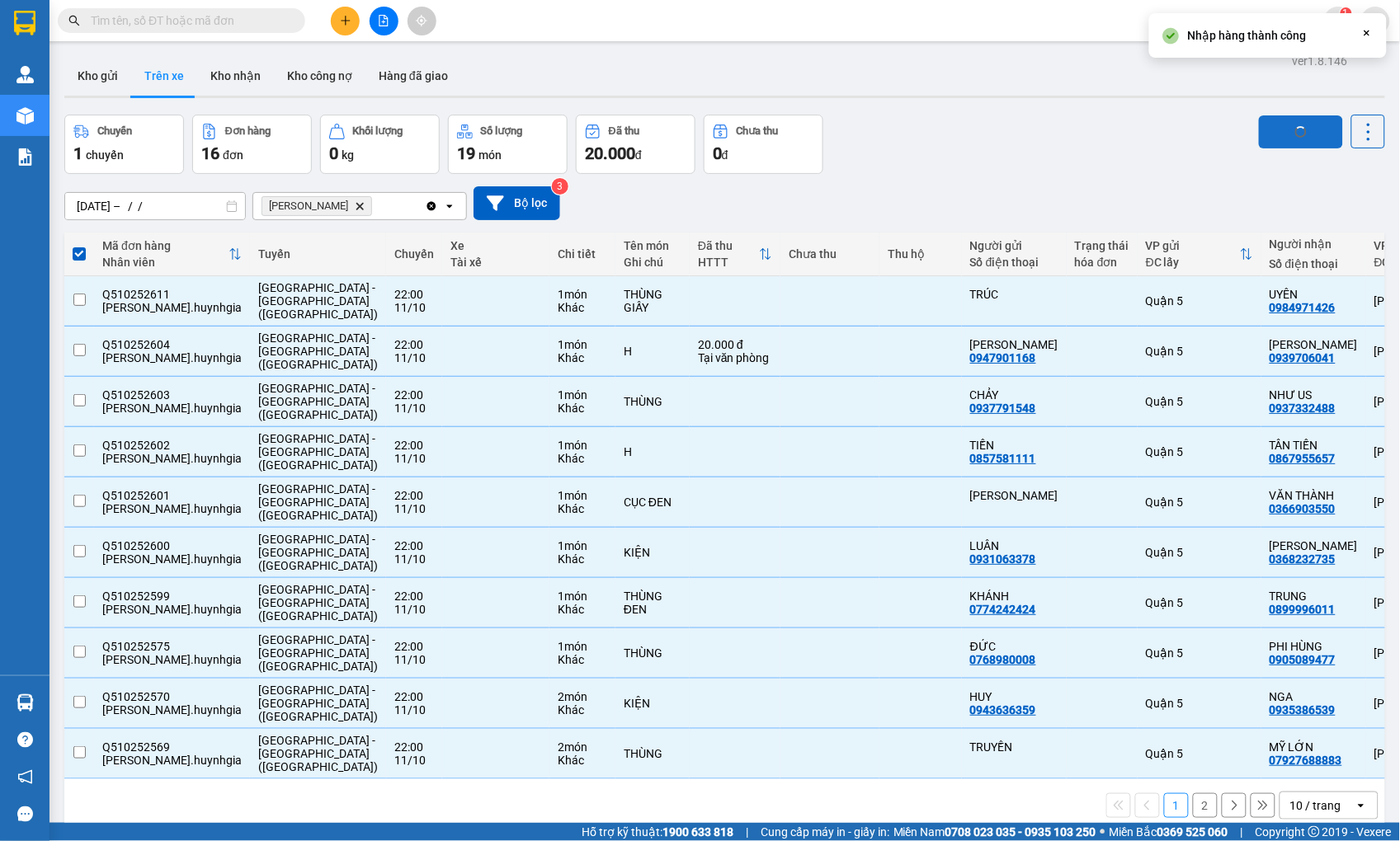
checkbox input "false"
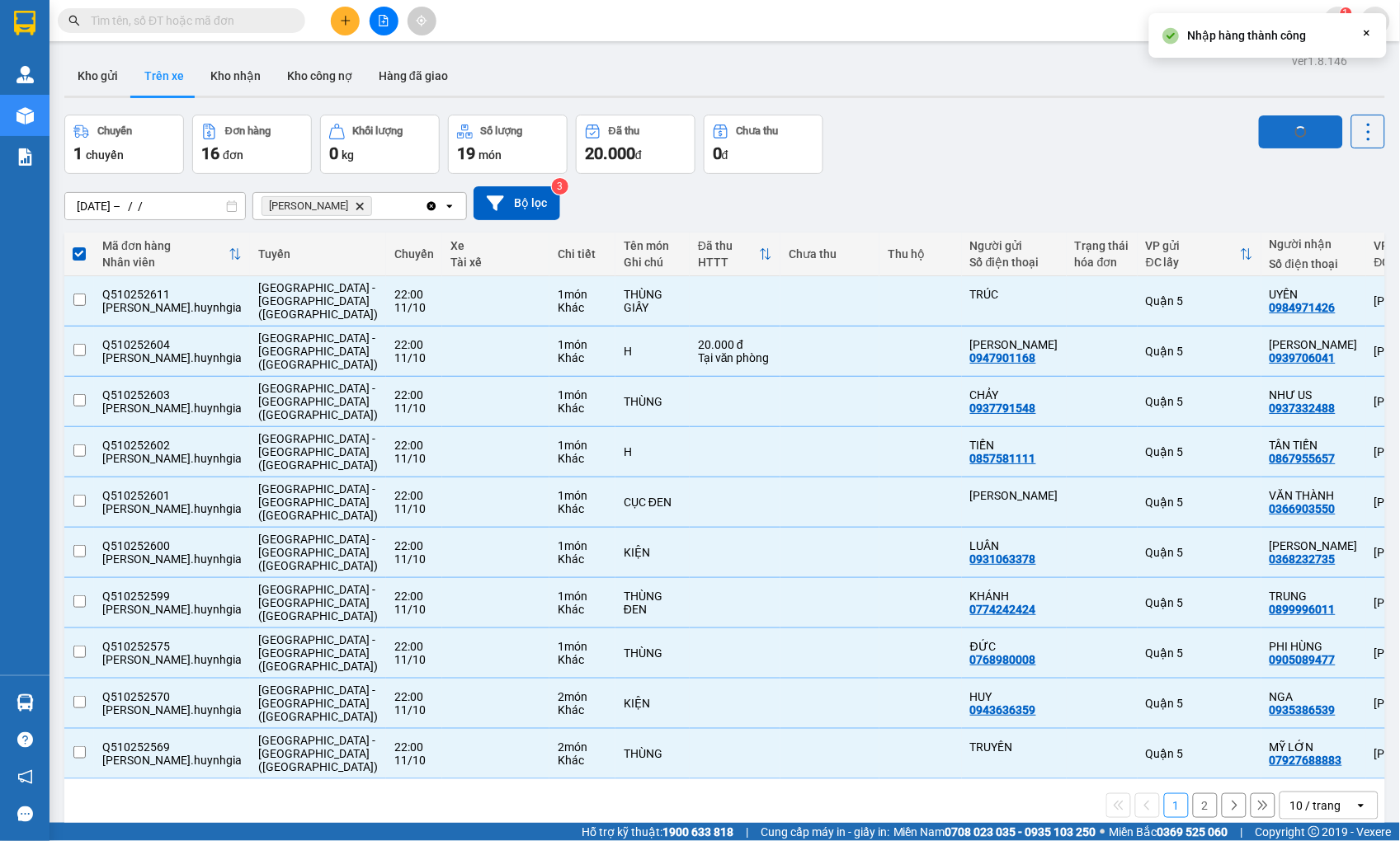
checkbox input "false"
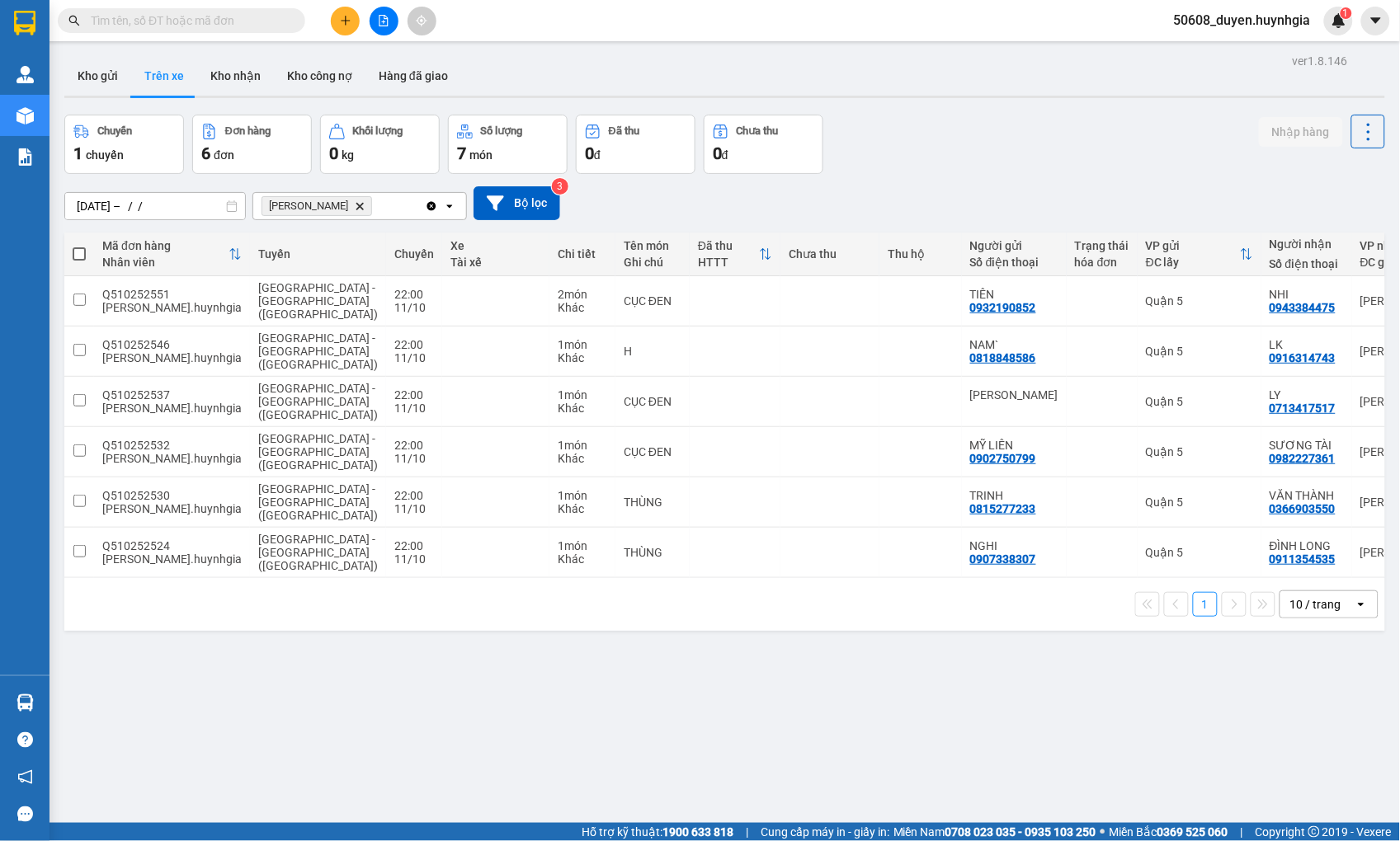
click at [76, 252] on span at bounding box center [78, 253] width 13 height 13
click at [79, 245] on input "checkbox" at bounding box center [79, 245] width 0 height 0
checkbox input "true"
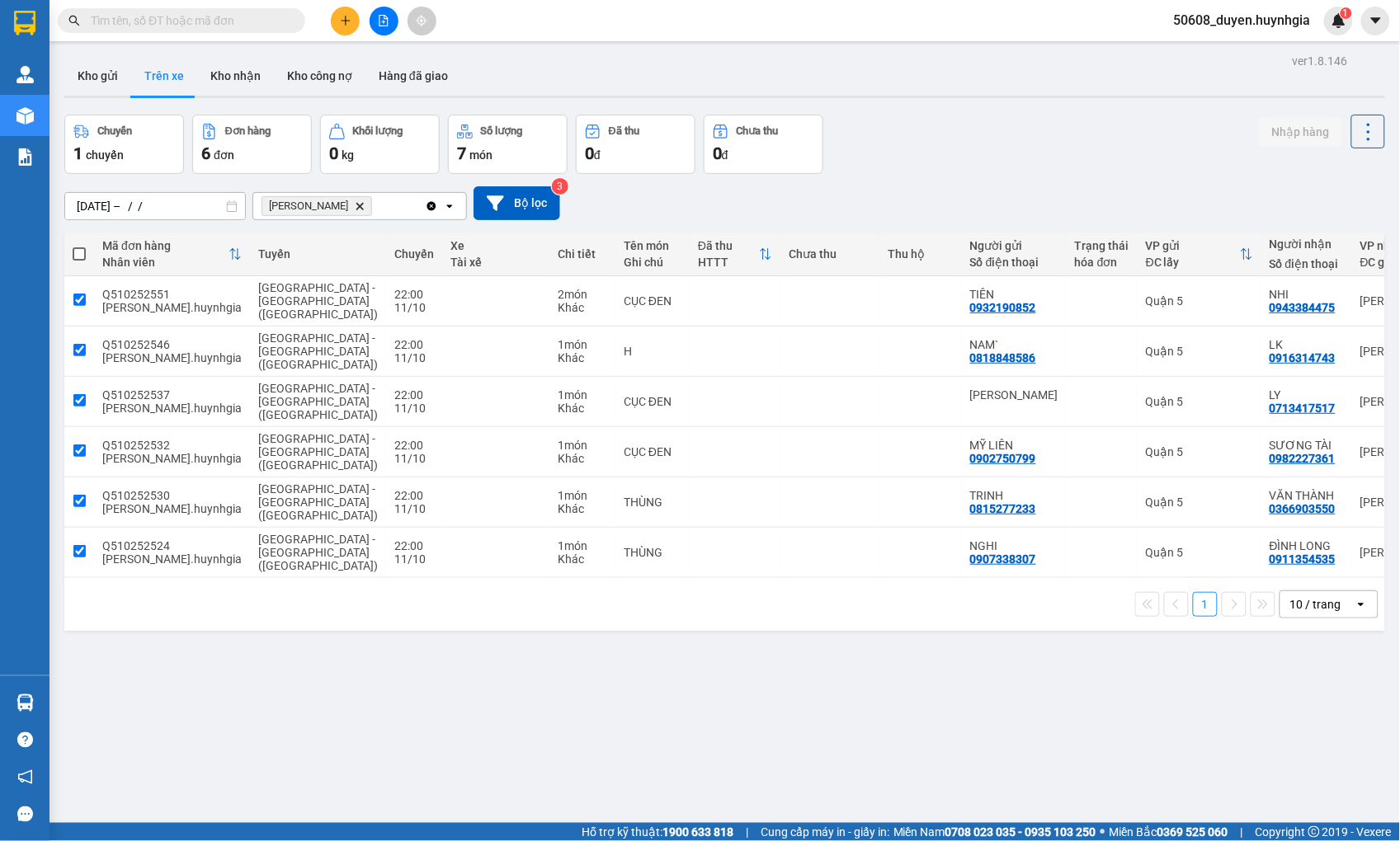
checkbox input "true"
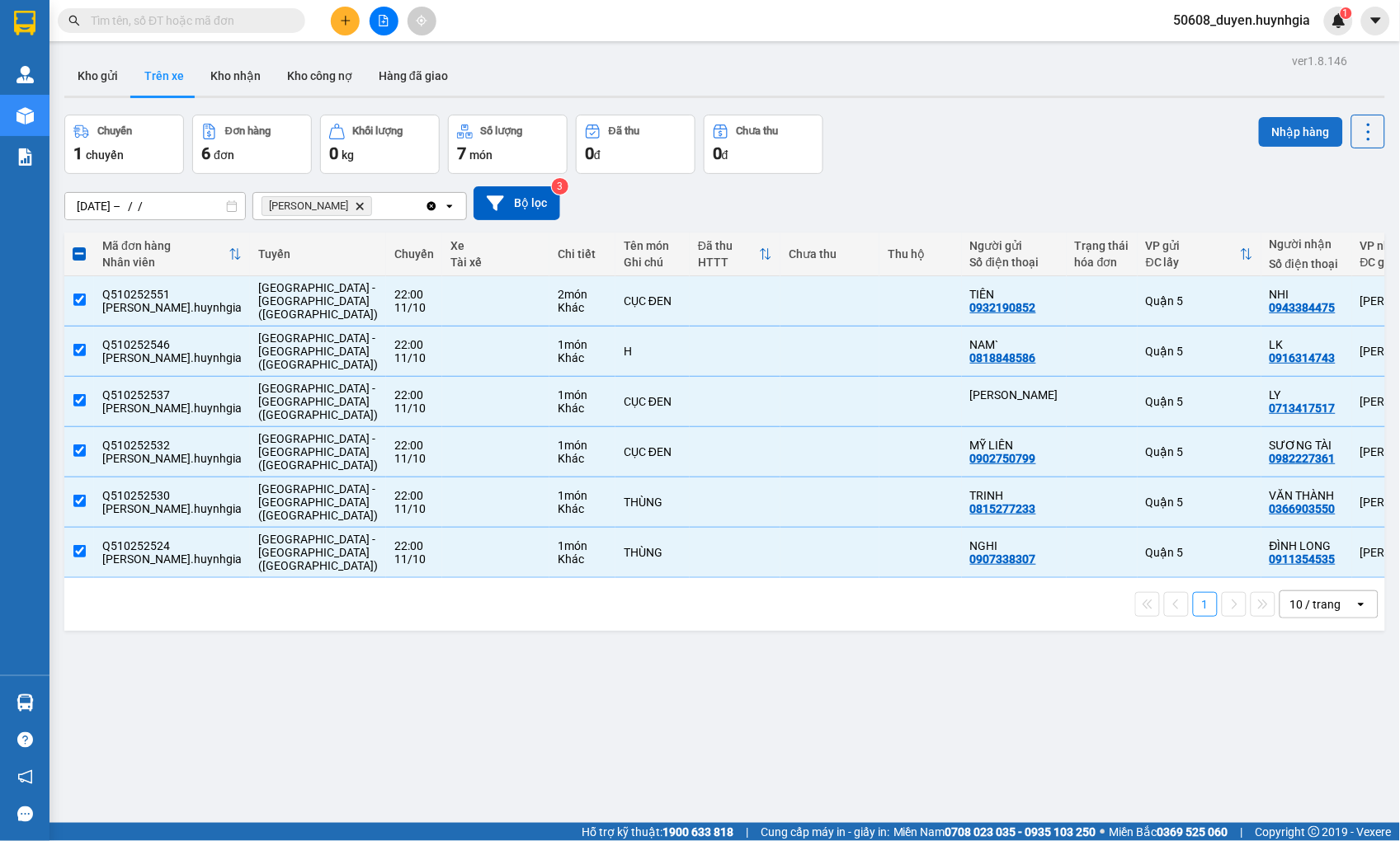
click at [1279, 125] on button "Nhập hàng" at bounding box center [1301, 132] width 84 height 29
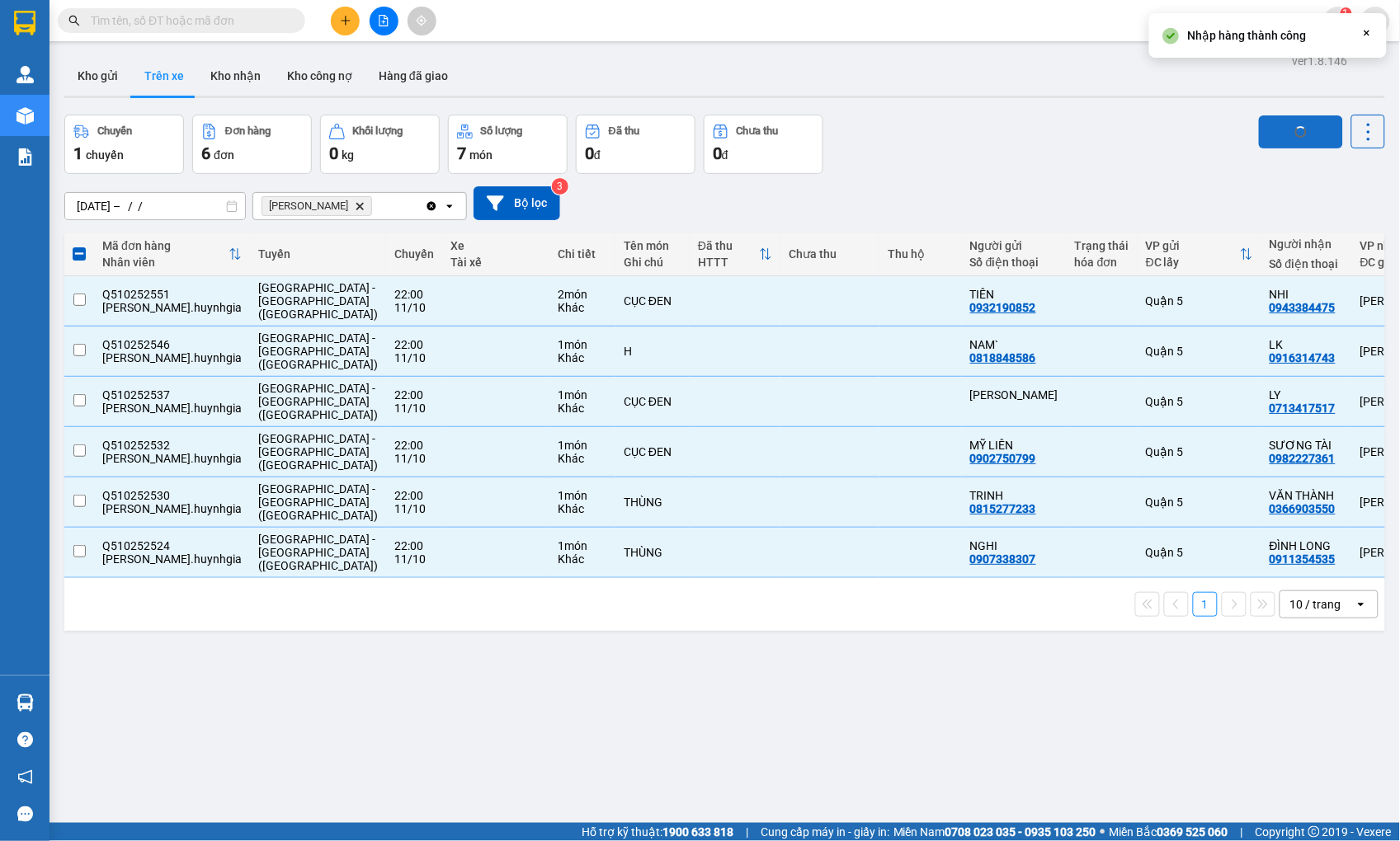
checkbox input "false"
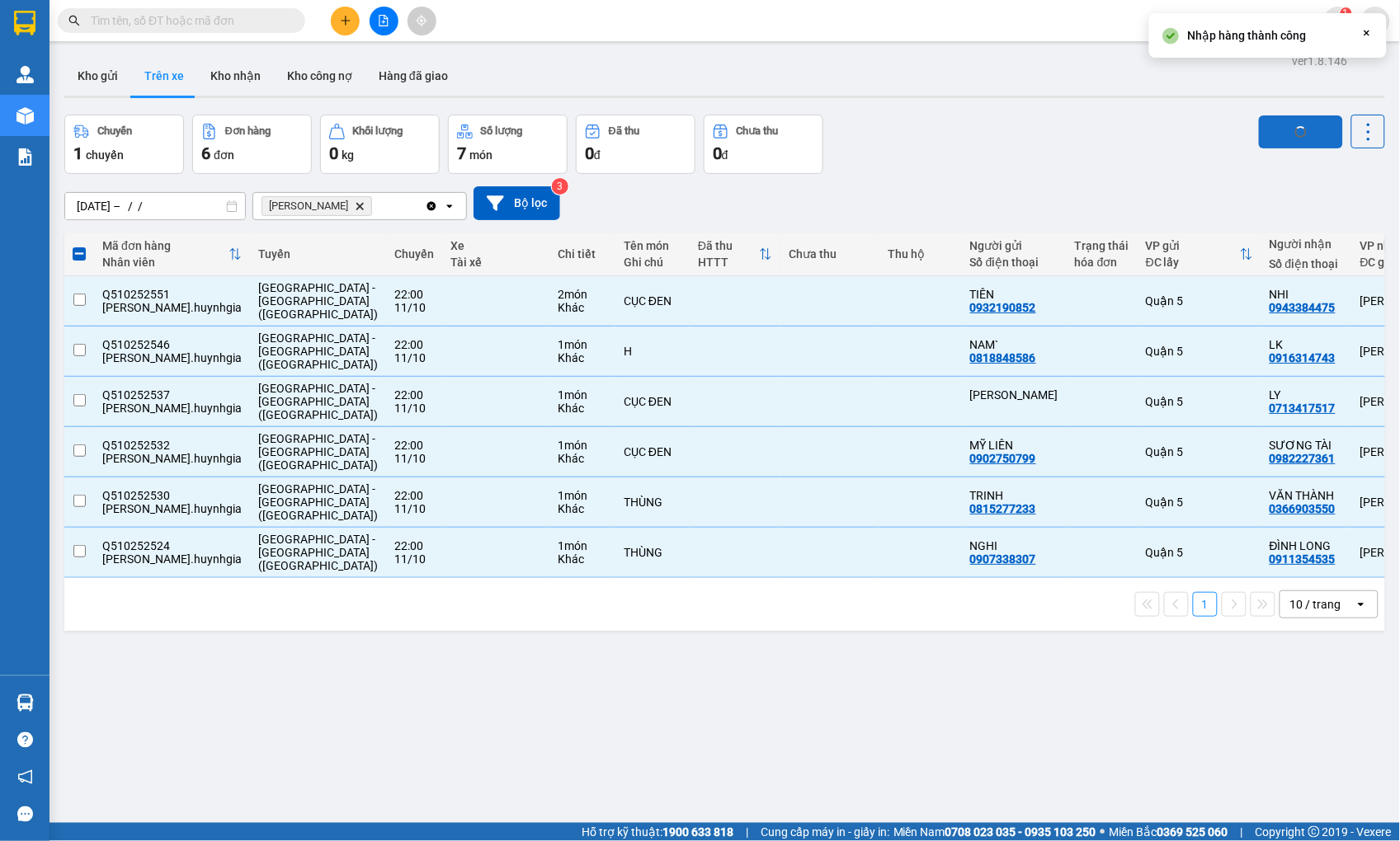
checkbox input "false"
